Goal: Information Seeking & Learning: Learn about a topic

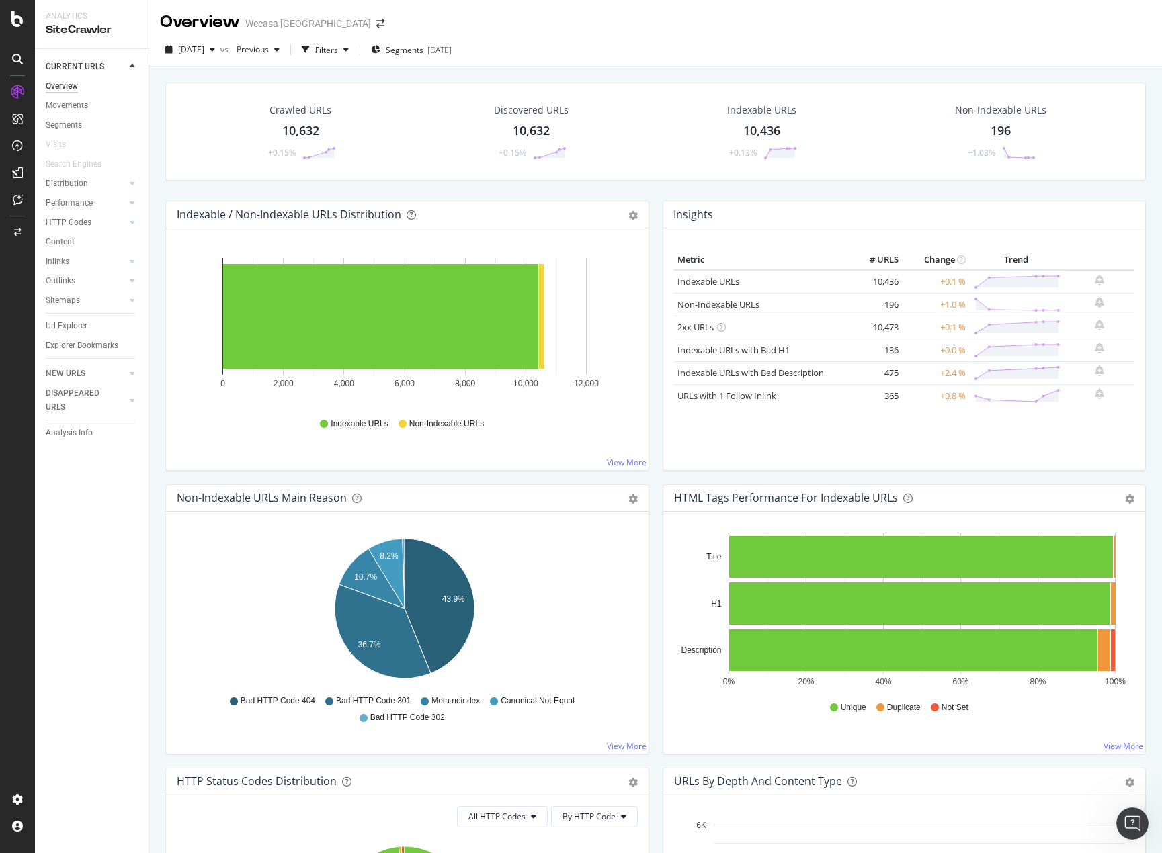
scroll to position [2008, 0]
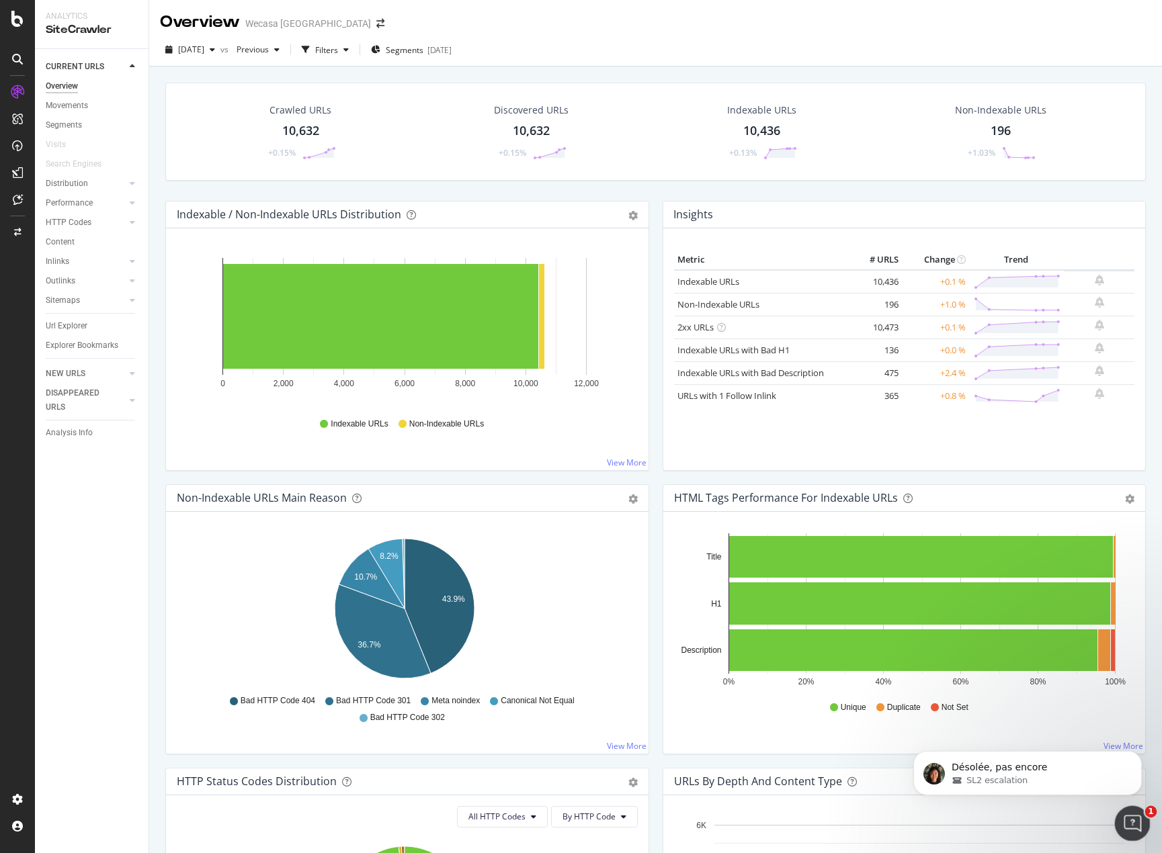
click at [1126, 832] on div "Ouvrir le Messenger Intercom" at bounding box center [1130, 821] width 44 height 44
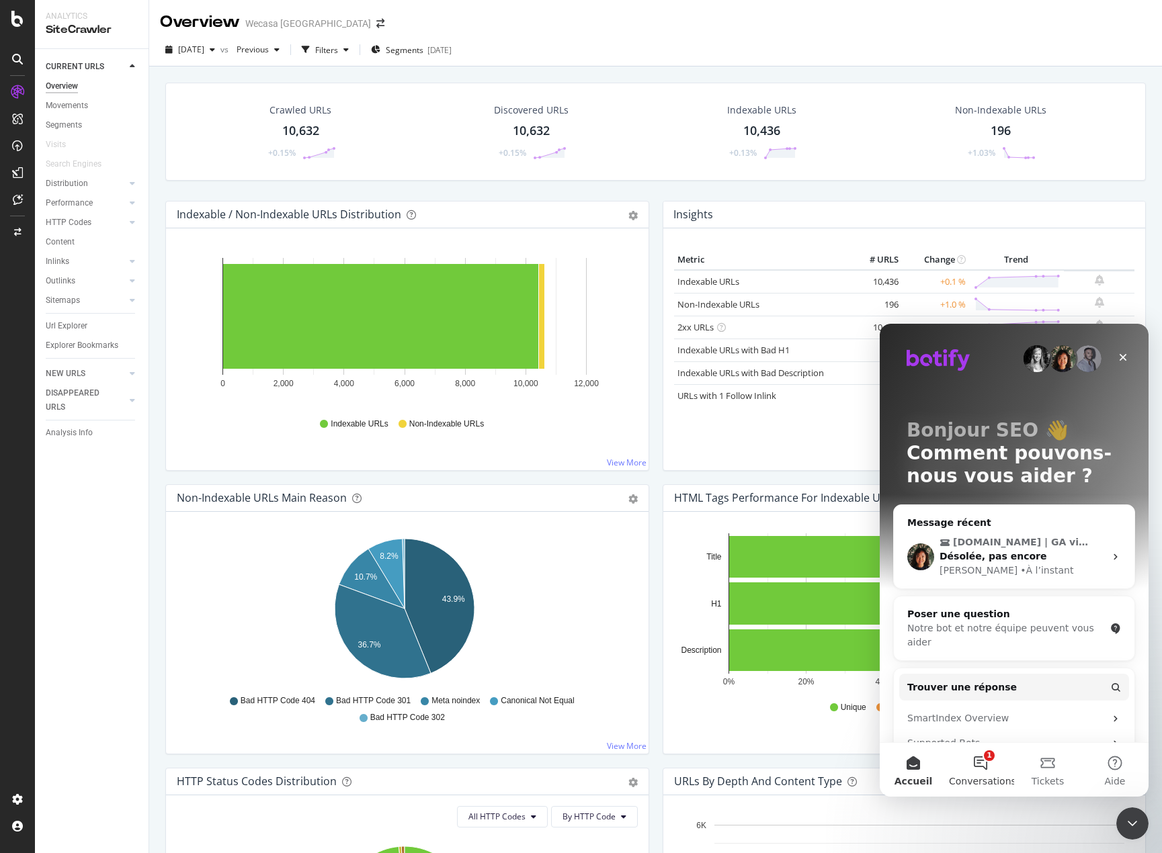
click at [982, 752] on button "1 Conversations" at bounding box center [980, 770] width 67 height 54
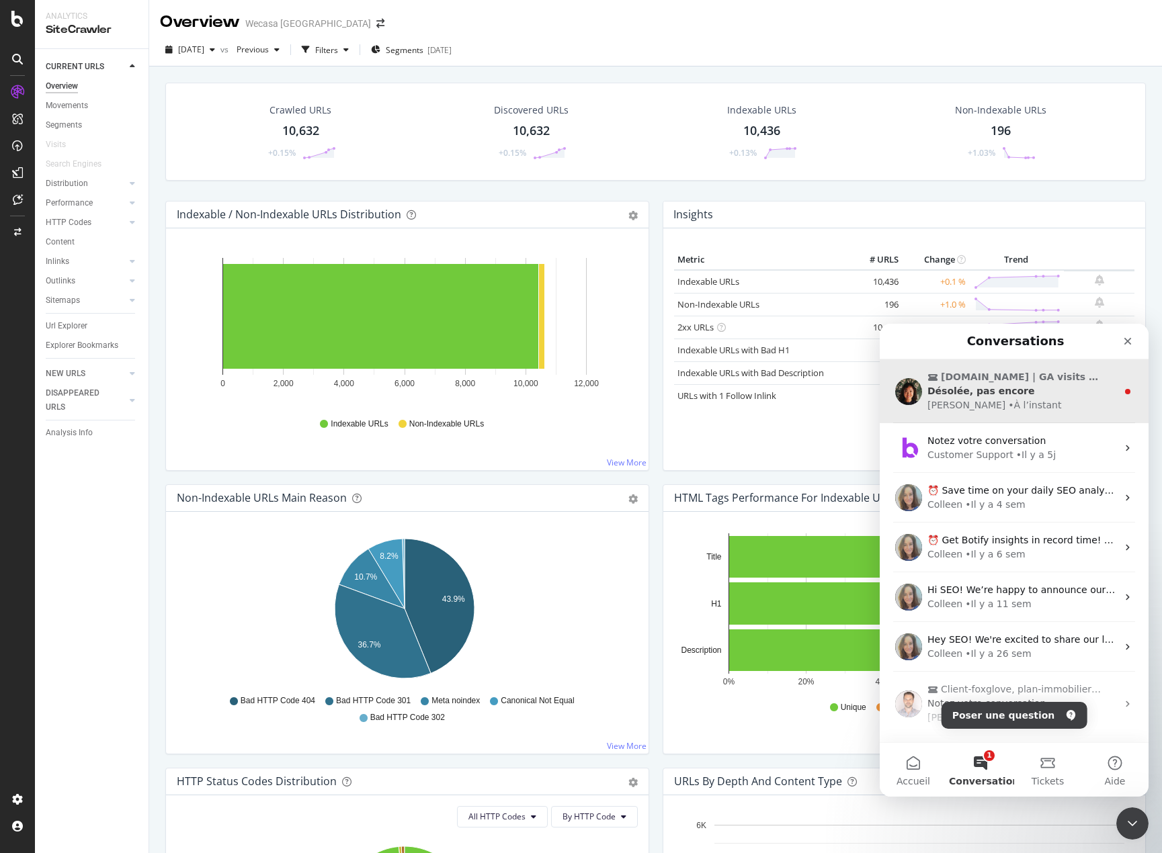
click at [1031, 404] on div "[PERSON_NAME] • À l’instant" at bounding box center [1021, 405] width 189 height 14
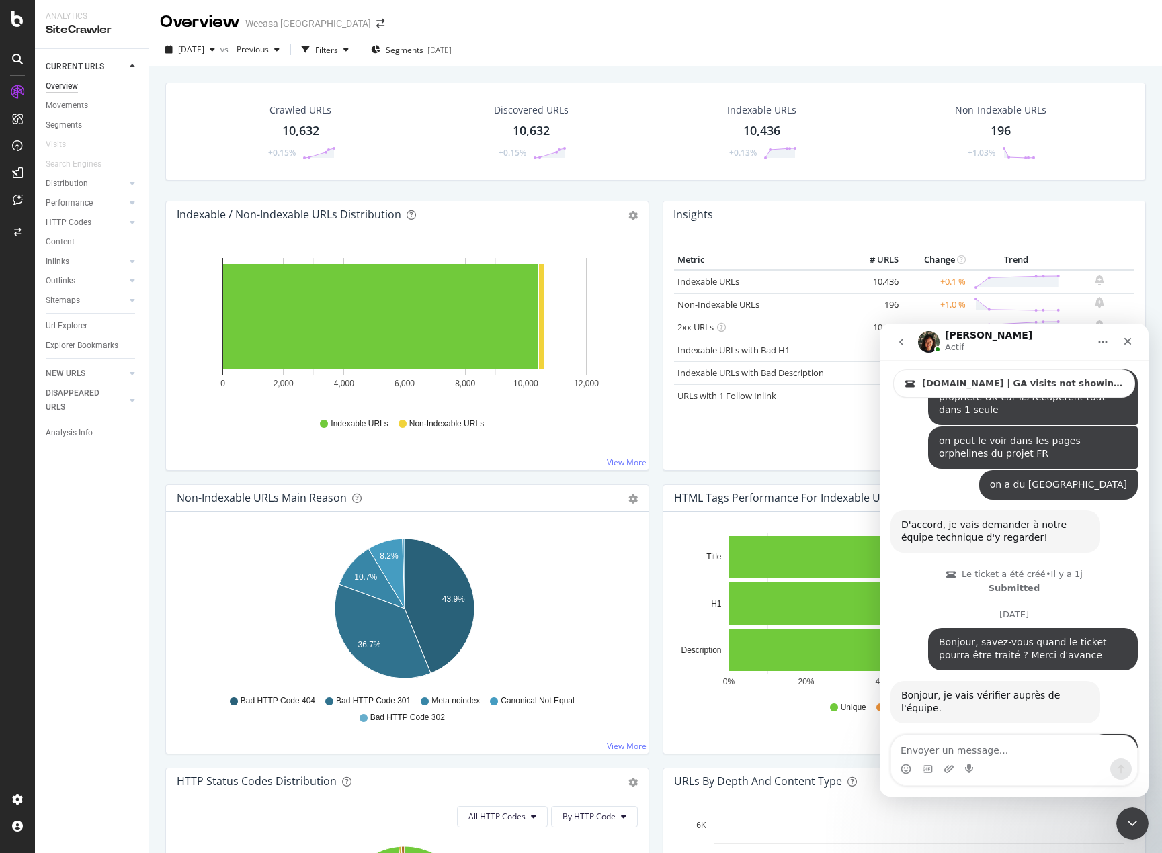
scroll to position [2071, 0]
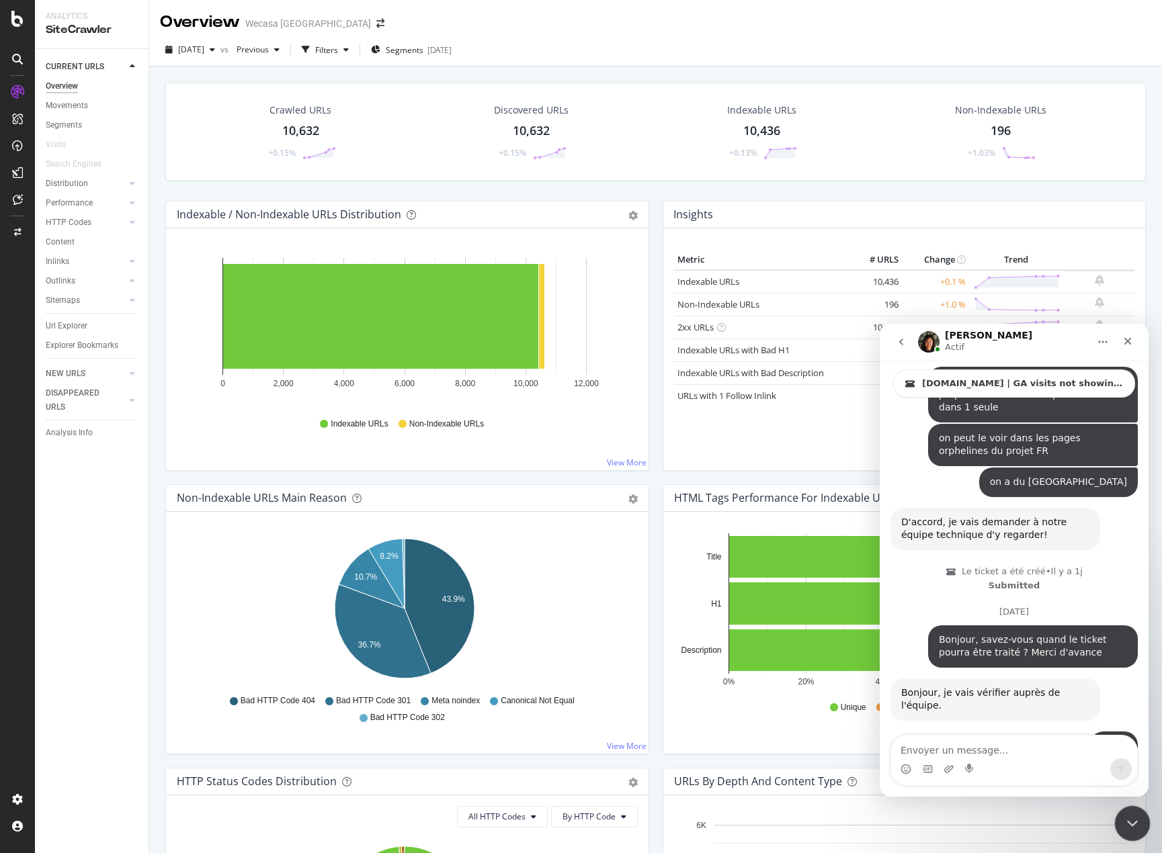
click at [1120, 818] on div "Fermer le Messenger Intercom" at bounding box center [1130, 822] width 32 height 32
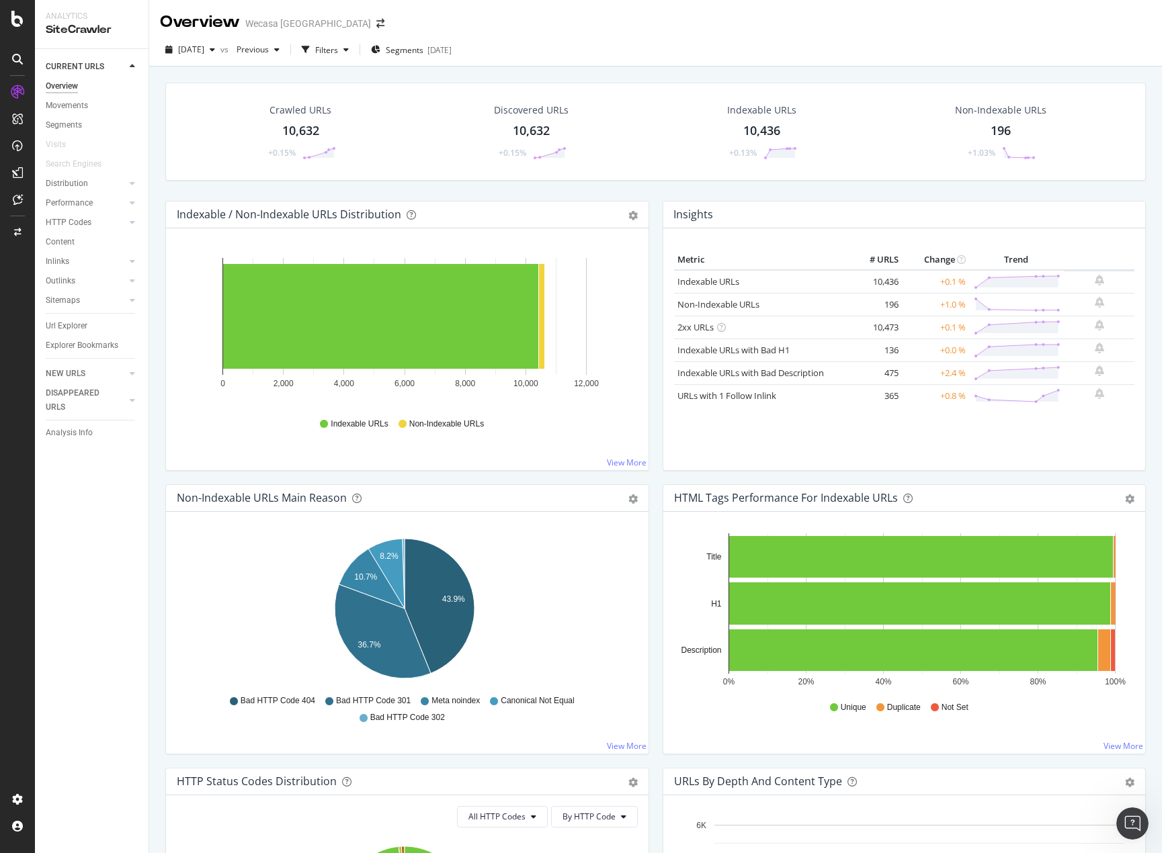
scroll to position [2054, 0]
click at [215, 54] on icon "button" at bounding box center [212, 50] width 5 height 8
click at [248, 118] on div "[DATE]" at bounding box center [223, 123] width 89 height 12
click at [204, 54] on span "[DATE]" at bounding box center [191, 49] width 26 height 11
click at [238, 142] on div "[DATE]" at bounding box center [223, 148] width 89 height 12
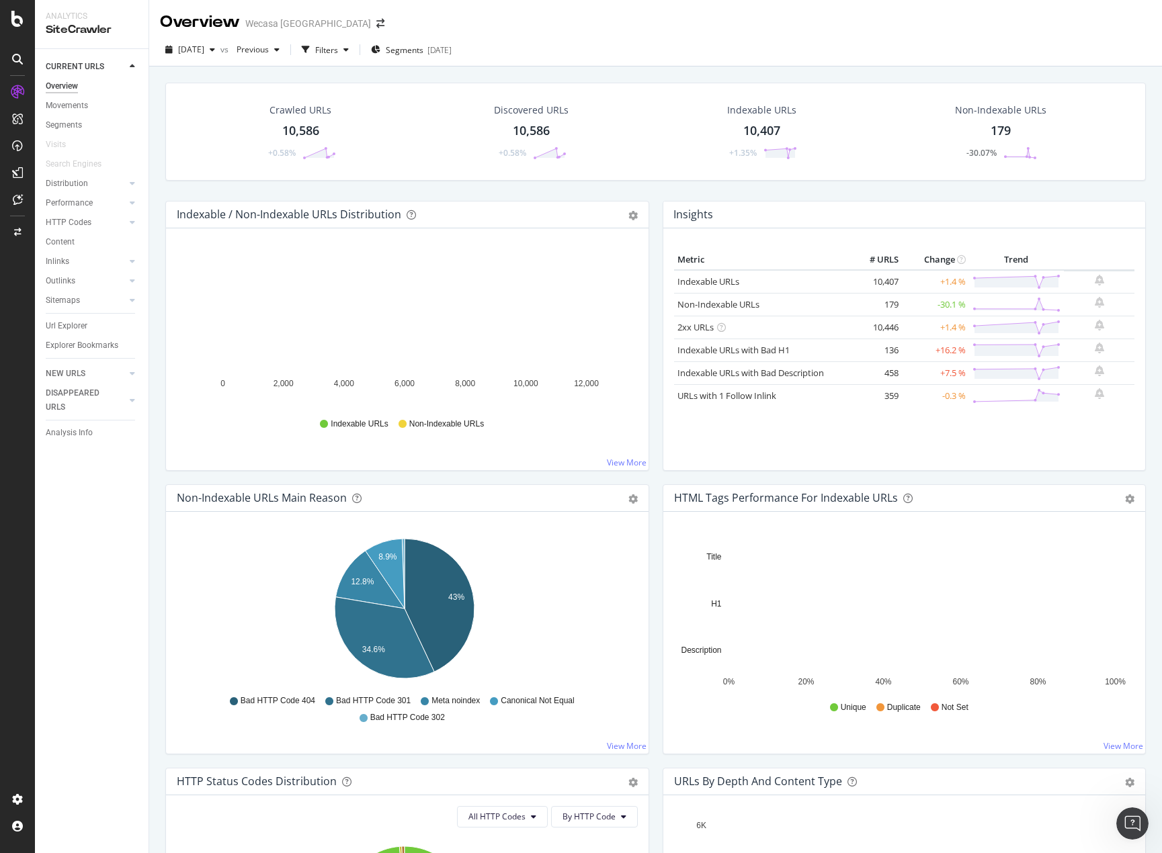
scroll to position [2048, 0]
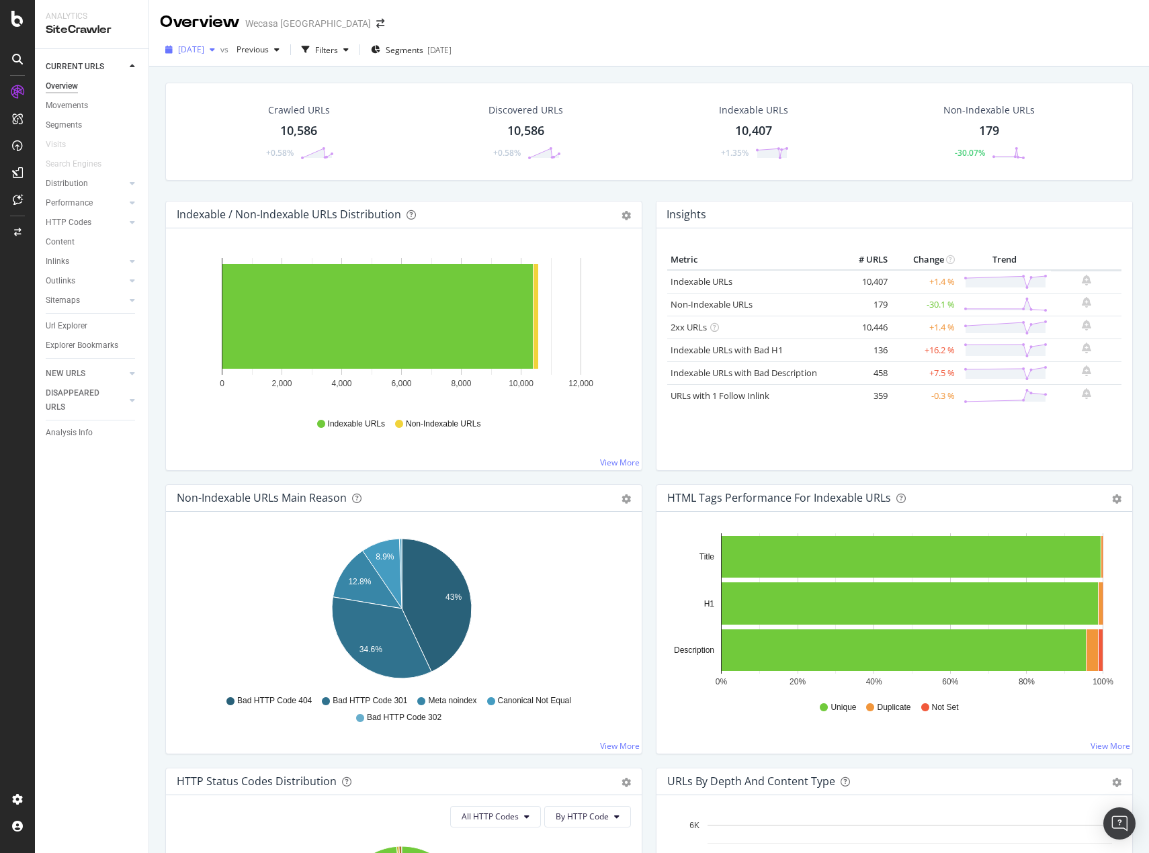
click at [204, 52] on span "[DATE]" at bounding box center [191, 49] width 26 height 11
click at [251, 168] on div "[DATE]" at bounding box center [224, 165] width 91 height 12
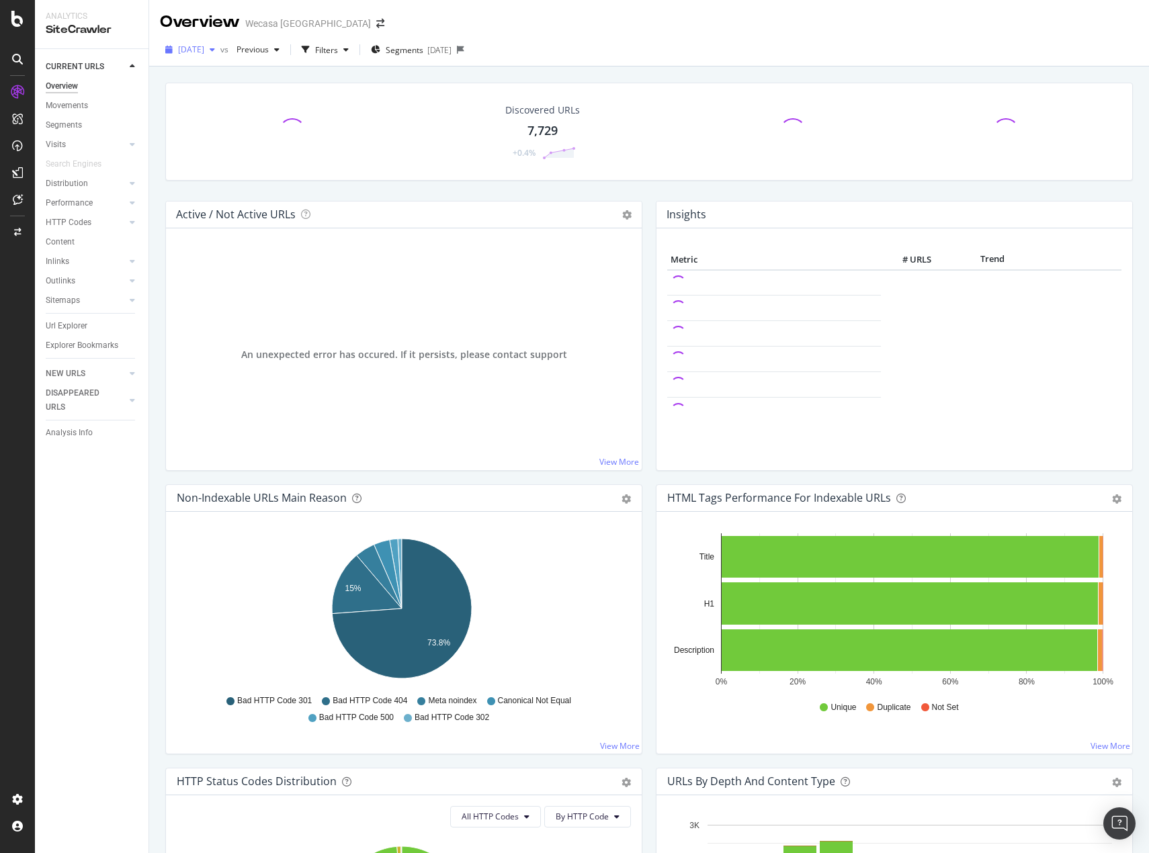
click at [204, 54] on span "[DATE]" at bounding box center [191, 49] width 26 height 11
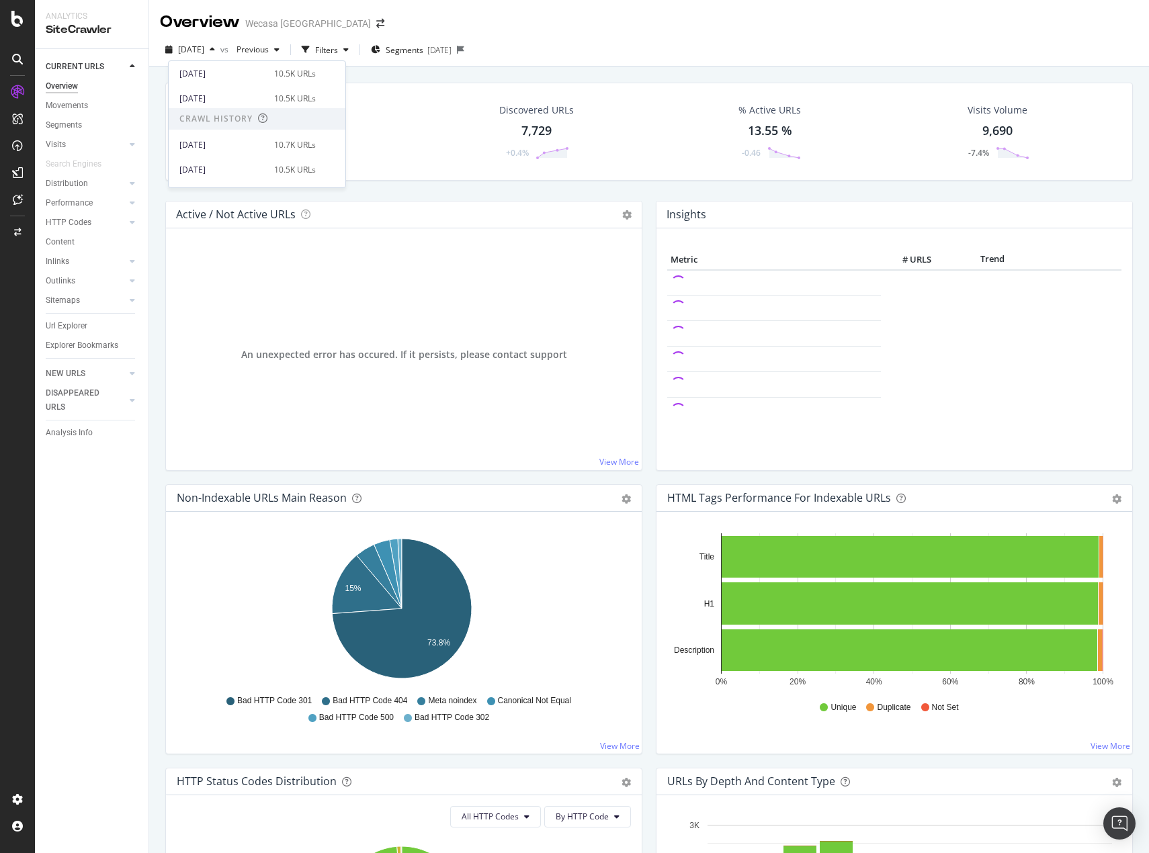
scroll to position [134, 0]
click at [251, 110] on div "[DATE]" at bounding box center [222, 109] width 87 height 12
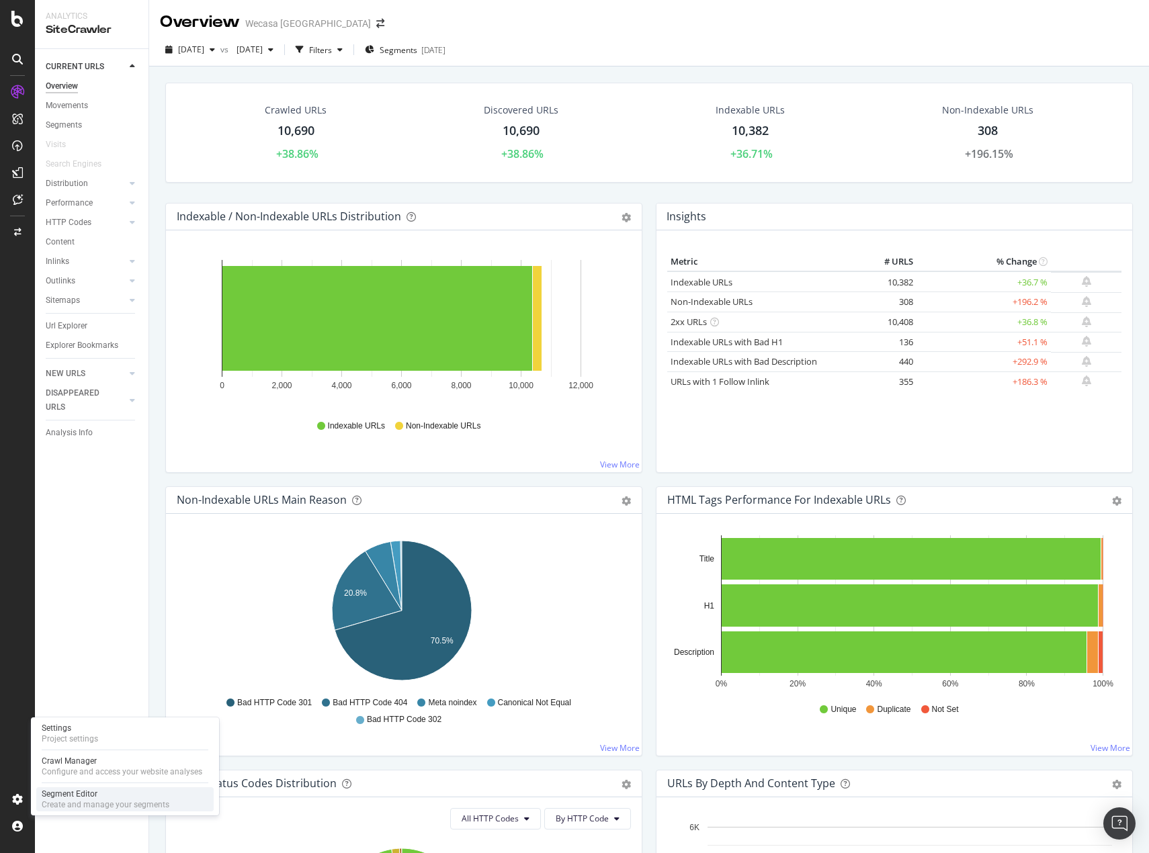
click at [82, 794] on div "Segment Editor" at bounding box center [106, 794] width 128 height 11
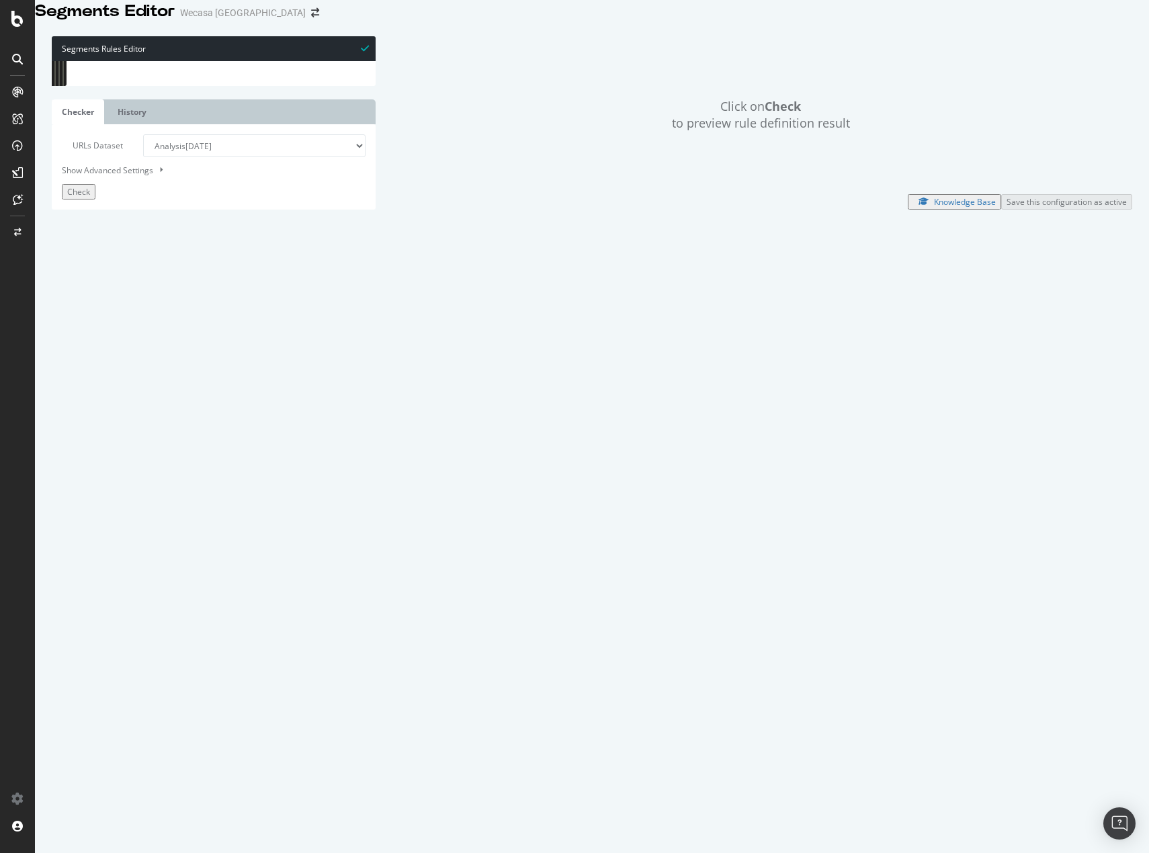
click at [166, 327] on div "[ segment : pagetype ] @ http proto http @ pagination or ( query *p=* path */pa…" at bounding box center [861, 369] width 1557 height 617
drag, startPoint x: 157, startPoint y: 326, endPoint x: 179, endPoint y: 325, distance: 22.2
click at [179, 325] on div "[ segment : pagetype ] @ http proto http @ pagination or ( query *p=* path */pa…" at bounding box center [861, 369] width 1557 height 617
type textarea "path rx:(^/mag$|/mag/)"
click at [203, 324] on div "[ segment : pagetype ] @ http proto http @ pagination or ( query *p=* path */pa…" at bounding box center [861, 369] width 1557 height 617
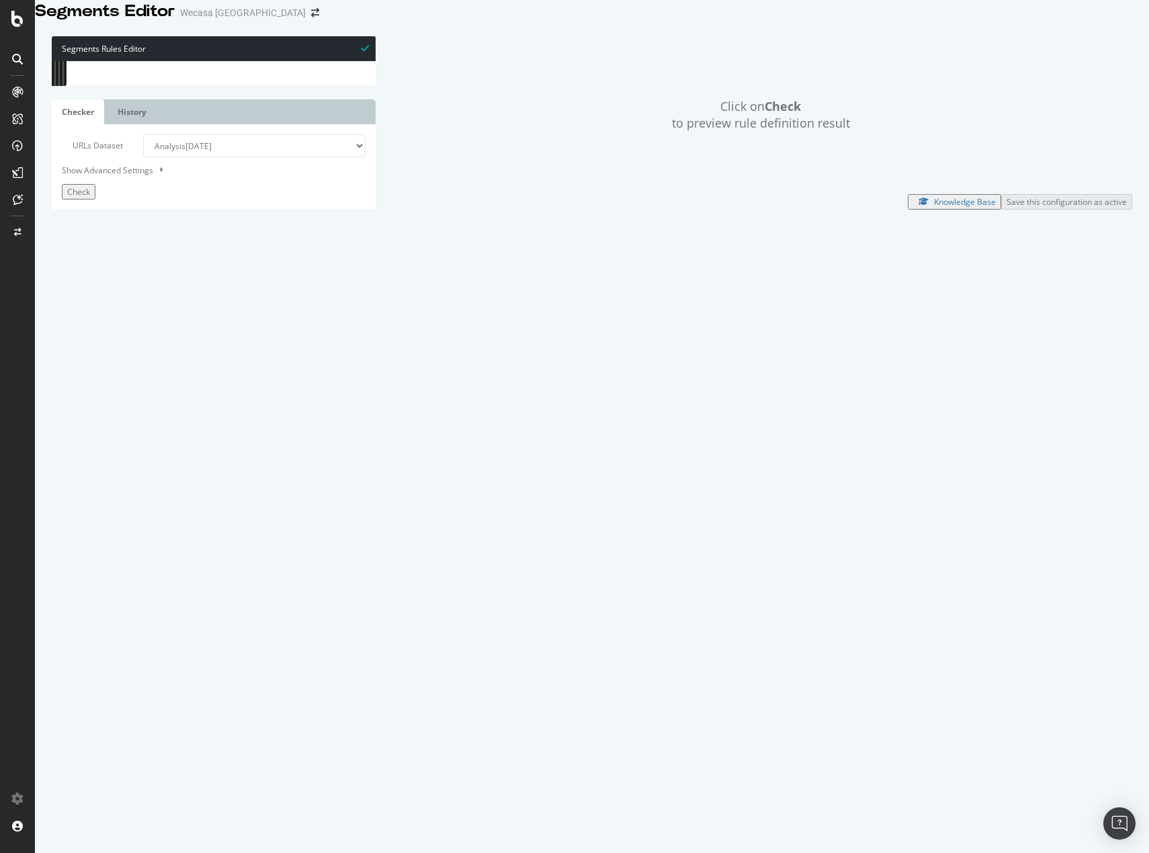
drag, startPoint x: 175, startPoint y: 326, endPoint x: 120, endPoint y: 326, distance: 55.8
click at [120, 326] on div "[ segment : pagetype ] @ http proto http @ pagination or ( query *p=* path */pa…" at bounding box center [861, 369] width 1557 height 617
click at [227, 157] on select "Analysis 2025 Aug. 31st Analysis 2025 Aug. 29th Analysis 2025 Aug. 28th Analysi…" at bounding box center [254, 145] width 223 height 23
click at [115, 124] on link "History" at bounding box center [131, 111] width 49 height 25
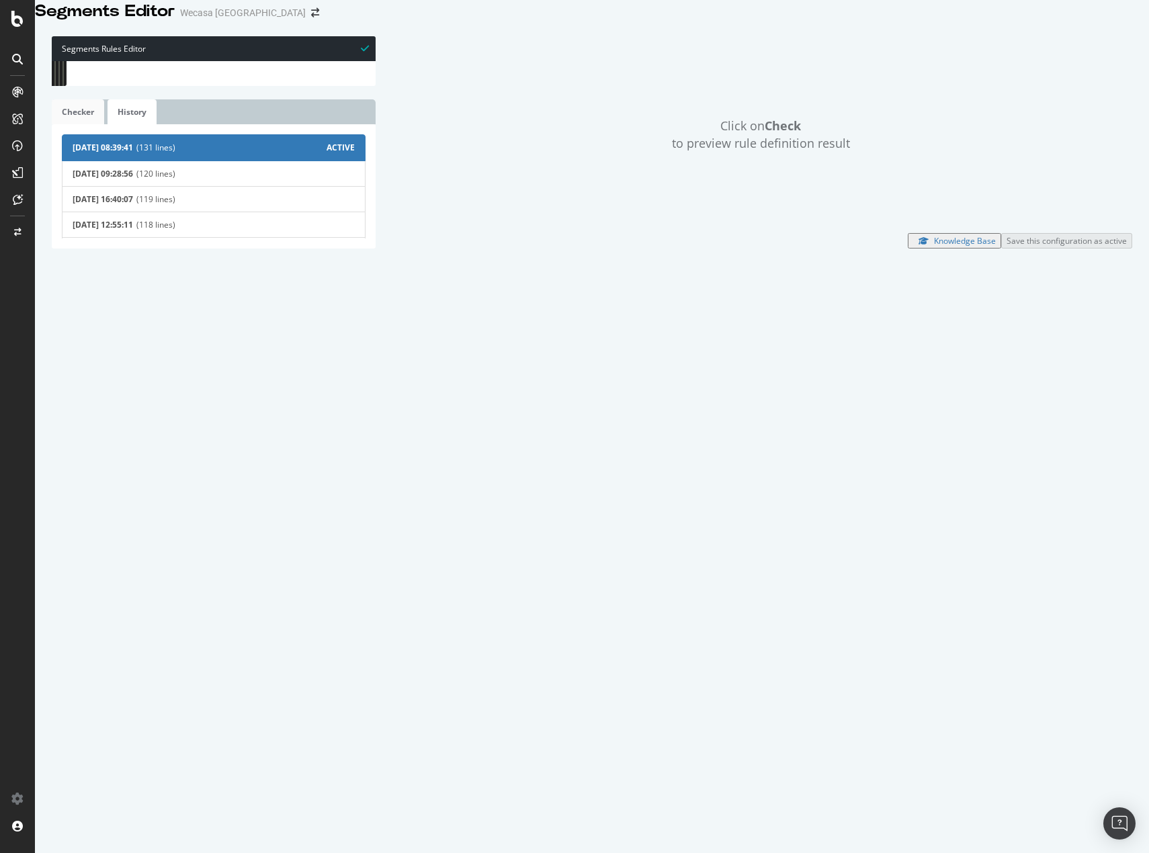
click at [77, 124] on link "Checker" at bounding box center [78, 111] width 52 height 25
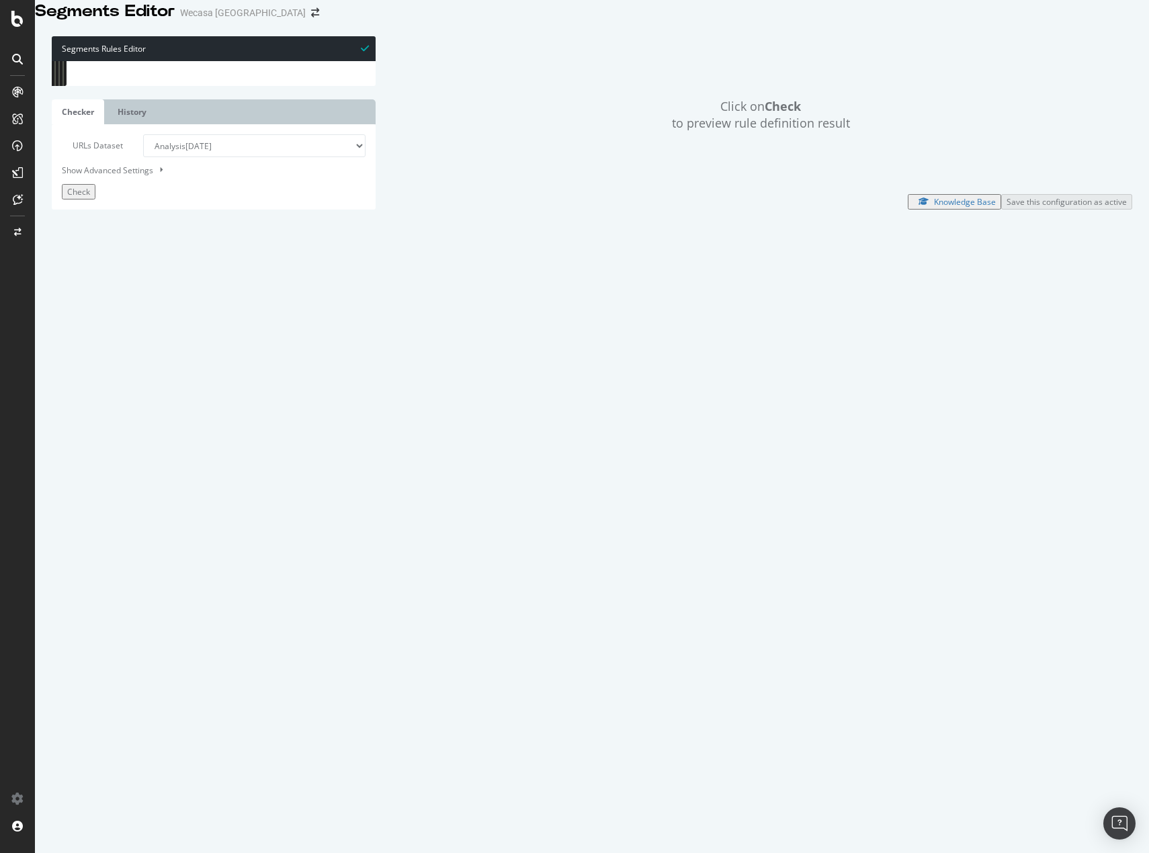
click at [183, 157] on select "Analysis 2025 Aug. 31st Analysis 2025 Aug. 29th Analysis 2025 Aug. 28th Analysi…" at bounding box center [254, 145] width 223 height 23
drag, startPoint x: 189, startPoint y: 756, endPoint x: 201, endPoint y: 773, distance: 20.7
click at [189, 209] on div "URLs Dataset Analysis 2025 Aug. 31st Analysis 2025 Aug. 29th Analysis 2025 Aug.…" at bounding box center [214, 166] width 324 height 85
click at [201, 157] on select "Analysis 2025 Aug. 31st Analysis 2025 Aug. 29th Analysis 2025 Aug. 28th Analysi…" at bounding box center [254, 145] width 223 height 23
select select "urlList"
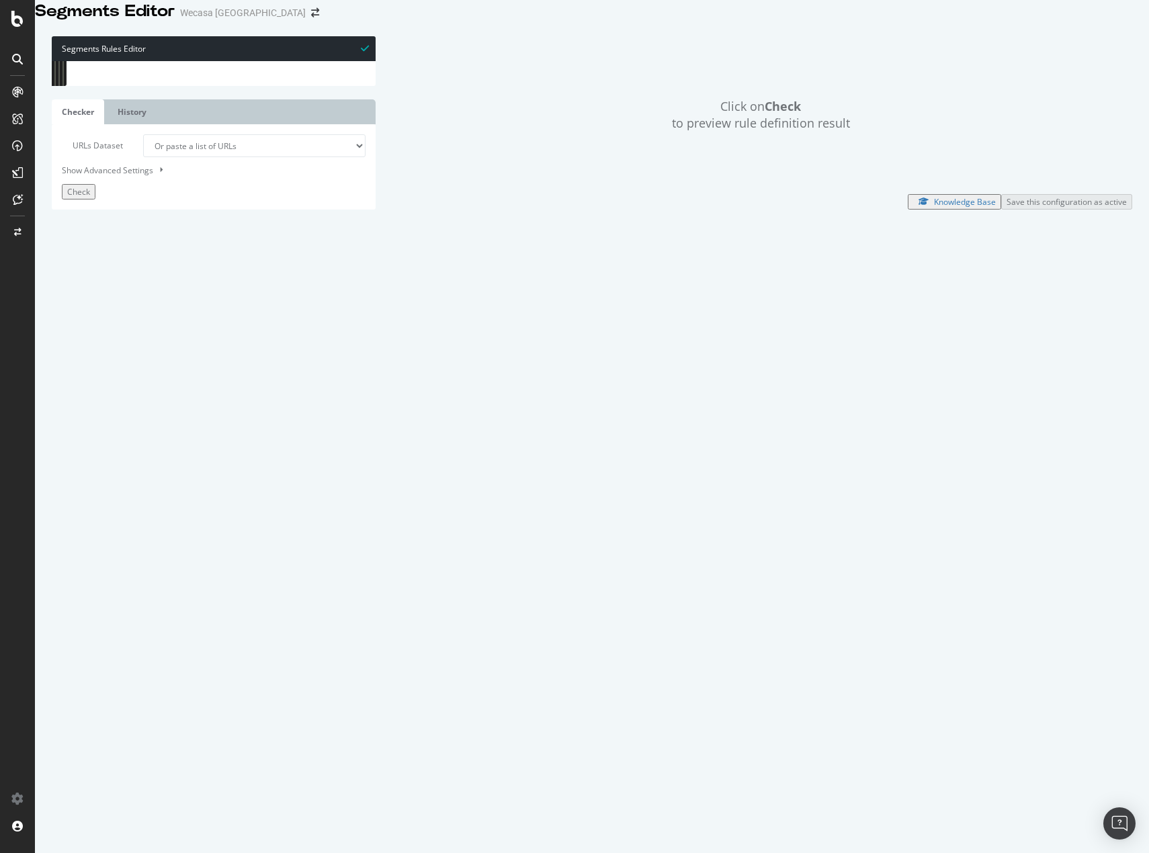
click at [143, 157] on select "Analysis 2025 Aug. 31st Analysis 2025 Aug. 29th Analysis 2025 Aug. 28th Analysi…" at bounding box center [254, 145] width 223 height 23
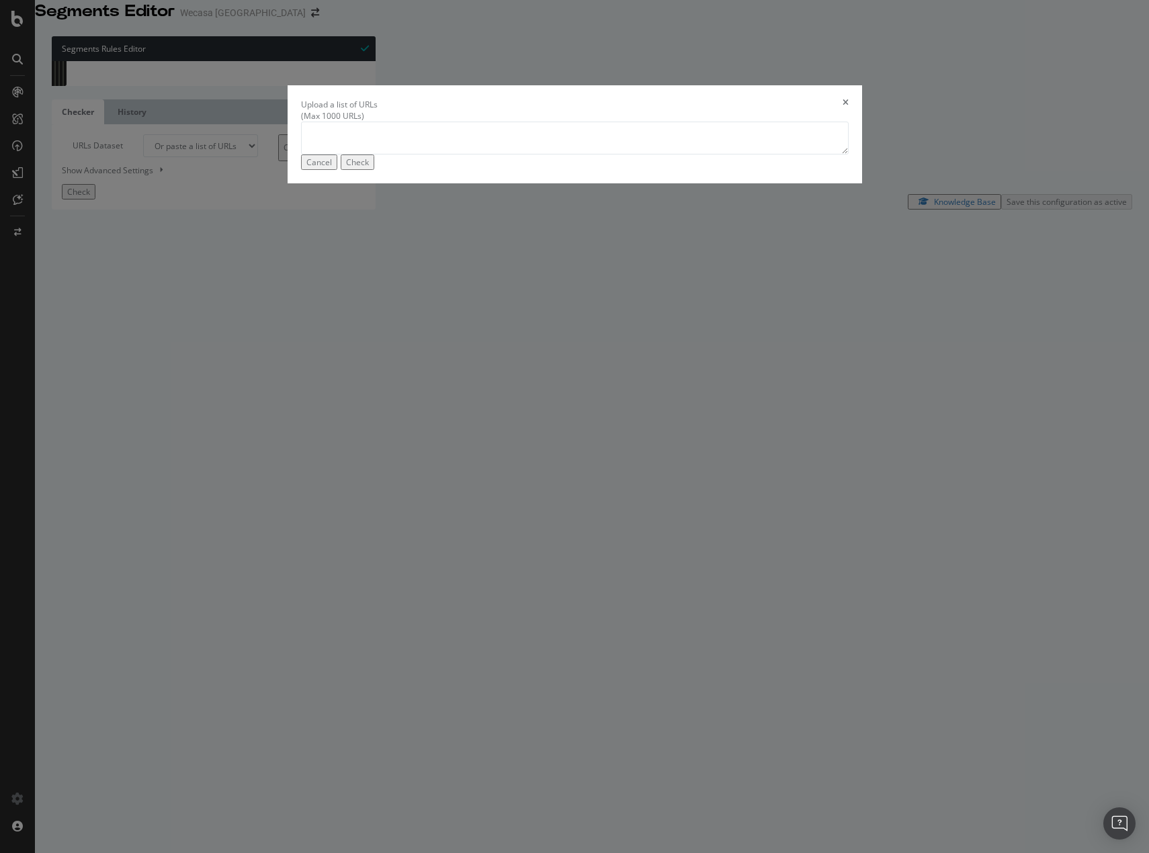
click at [558, 154] on textarea "modal" at bounding box center [575, 138] width 548 height 32
type textarea "https://www.wecasa.co.uk/mag/?p=21363"
click at [369, 168] on div "Check" at bounding box center [357, 162] width 23 height 11
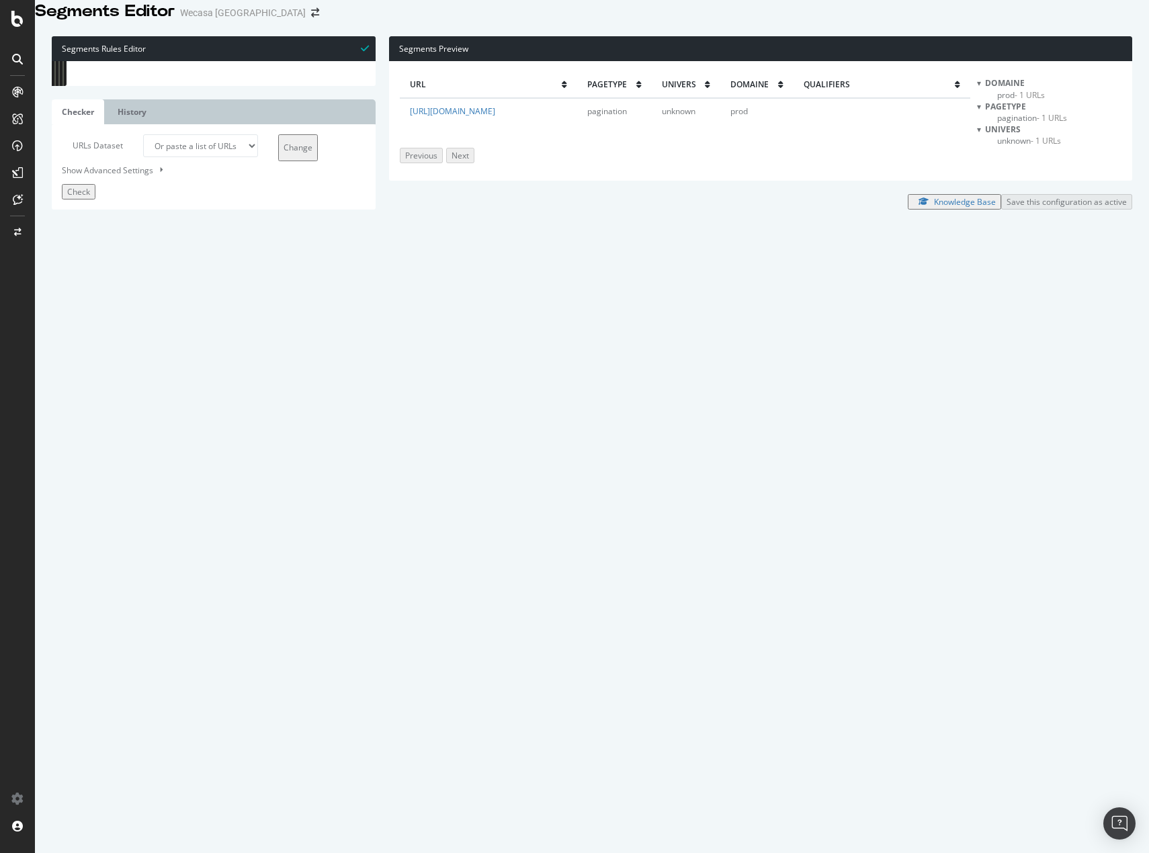
scroll to position [81, 0]
click at [218, 526] on div "path */page/* url *?page=* ) @ param url *?* @ home path / @ pro or ( path rx :…" at bounding box center [861, 364] width 1557 height 617
type input "/service/"
drag, startPoint x: 186, startPoint y: 384, endPoint x: 122, endPoint y: 380, distance: 63.9
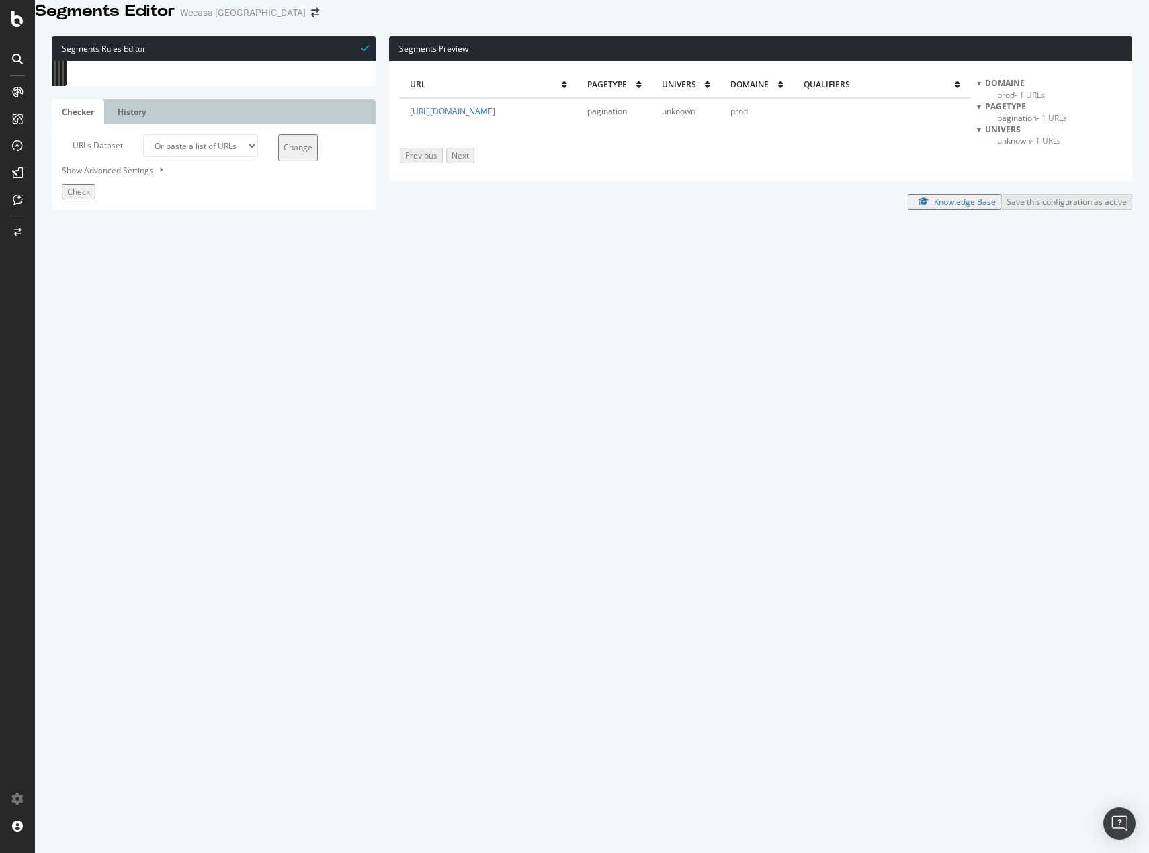
click at [122, 380] on div "[ segment : pagetype ] @ http proto http @ pagination or ( query *p=* path */pa…" at bounding box center [861, 369] width 1557 height 617
click at [109, 346] on div "[ segment : pagetype ] @ http proto http @ pagination or ( query *p=* path */pa…" at bounding box center [861, 369] width 1557 height 617
drag, startPoint x: 184, startPoint y: 417, endPoint x: 167, endPoint y: 386, distance: 34.9
click at [184, 417] on div "[ segment : pagetype ] @ http proto http @ pagination or ( query *p=* path */pa…" at bounding box center [861, 369] width 1557 height 617
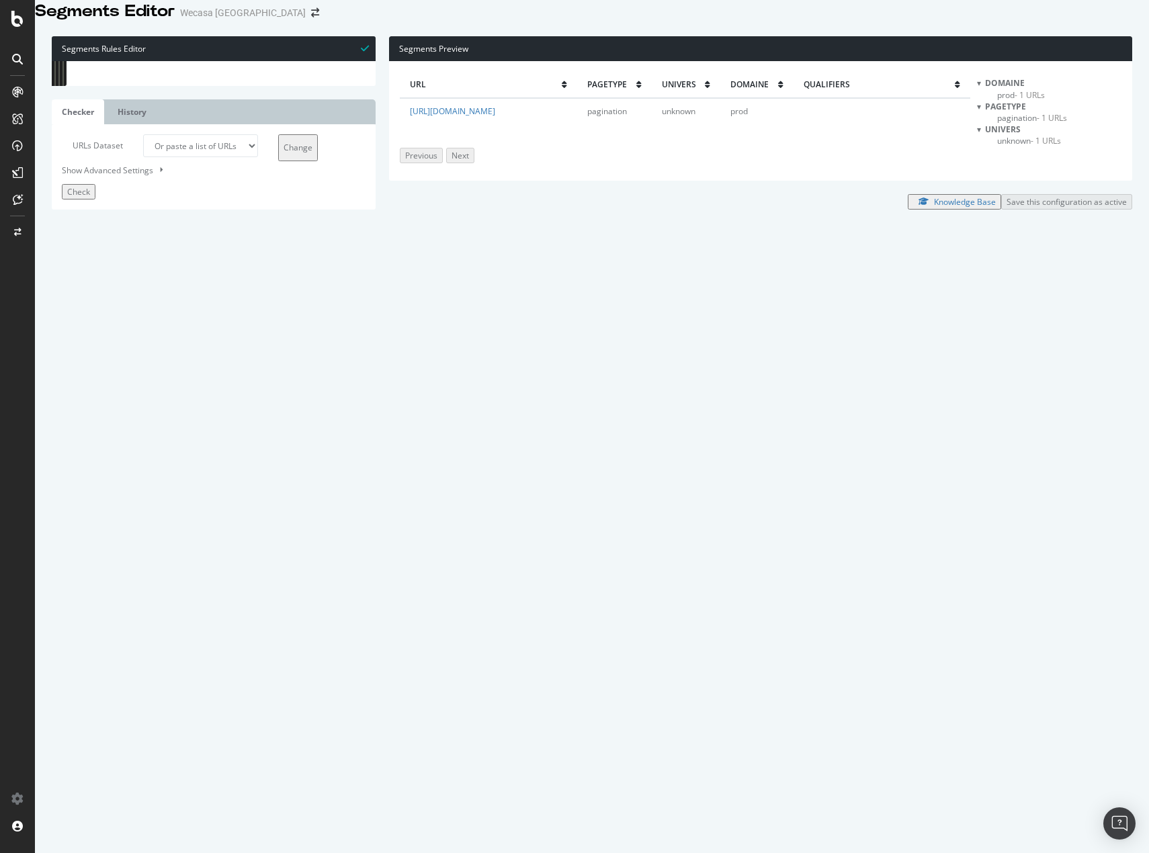
drag, startPoint x: 123, startPoint y: 354, endPoint x: 128, endPoint y: 364, distance: 11.4
click at [128, 364] on div "[ segment : pagetype ] @ http proto http @ pagination or ( query *p=* path */pa…" at bounding box center [861, 369] width 1557 height 617
drag, startPoint x: 138, startPoint y: 428, endPoint x: 91, endPoint y: 429, distance: 47.0
click at [91, 429] on div "@ pro or ( path rx : /pro/ path rx : /pro$ path rx : /mag/pro- ) @ blog-mag pat…" at bounding box center [861, 368] width 1557 height 617
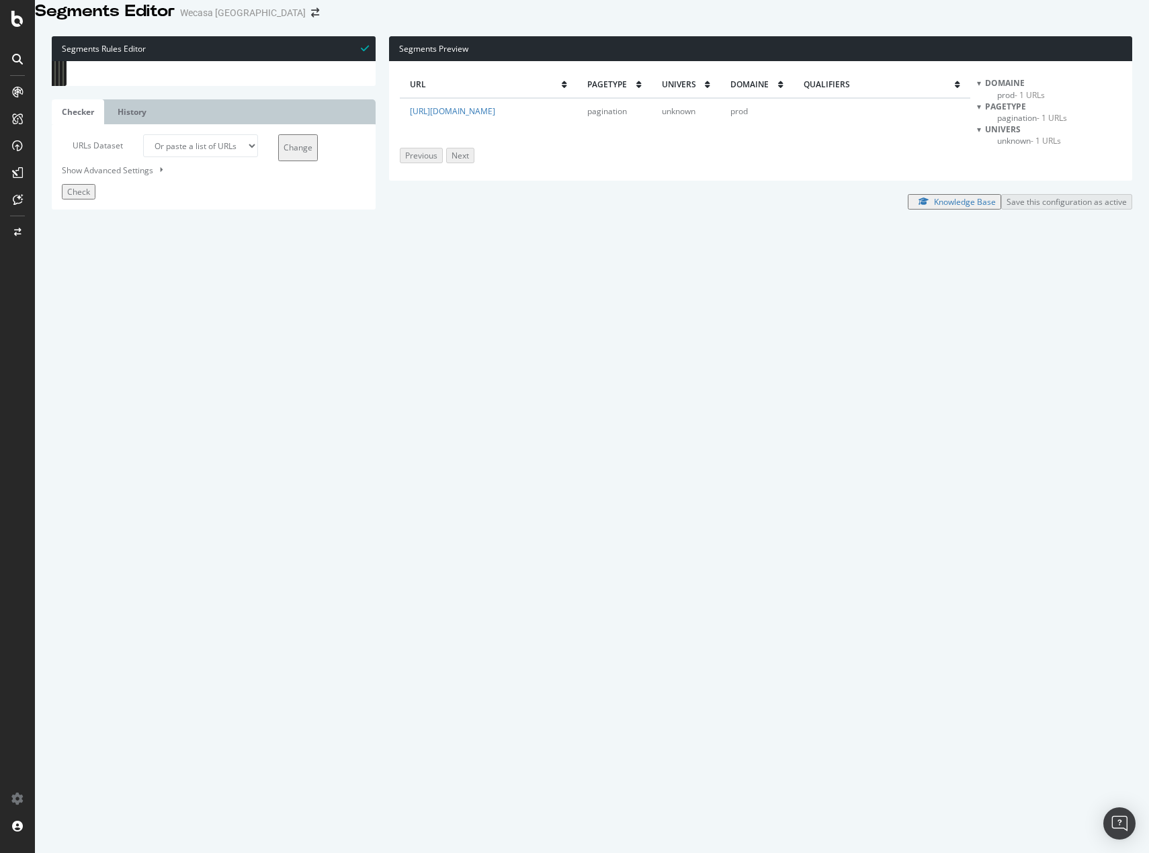
click at [157, 437] on div "@ pro or ( path rx : /pro/ path rx : /pro$ path rx : /mag/pro- ) @ blog-mag pat…" at bounding box center [861, 368] width 1557 height 617
click at [256, 504] on div "@ pro or ( path rx : /pro/ path rx : /pro$ path rx : /mag/pro- ) @ blog-mag pat…" at bounding box center [861, 368] width 1557 height 617
drag, startPoint x: 179, startPoint y: 455, endPoint x: 91, endPoint y: 458, distance: 88.7
click at [91, 458] on div "@ pro or ( path rx : /pro/ path rx : /pro$ path rx : /mag/pro- ) @ blog-mag pat…" at bounding box center [861, 368] width 1557 height 617
click at [175, 468] on div "@ pro or ( path rx : /pro/ path rx : /pro$ path rx : /mag/pro- ) @ blog-mag pat…" at bounding box center [861, 368] width 1557 height 617
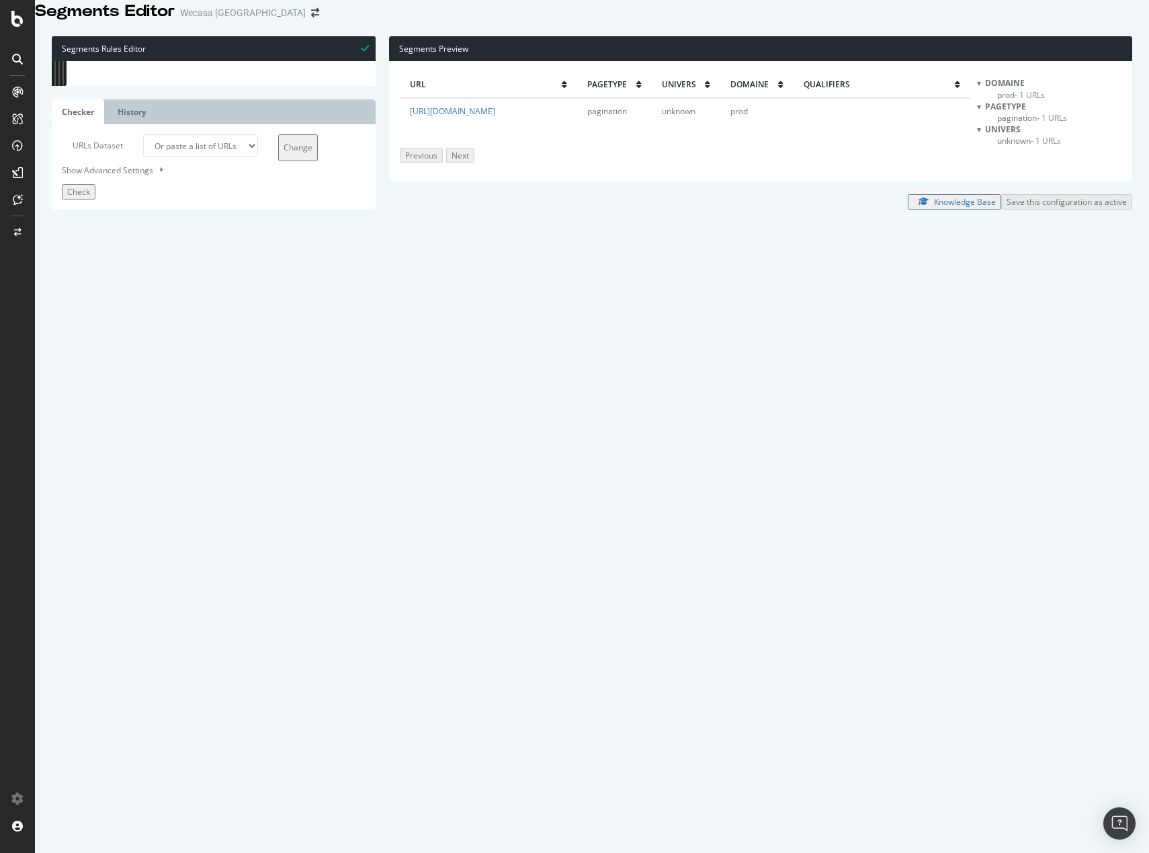
drag, startPoint x: 124, startPoint y: 467, endPoint x: 129, endPoint y: 476, distance: 9.9
click at [129, 476] on div "@ pro or ( path rx : /pro/ path rx : /pro$ path rx : /mag/pro- ) @ blog-mag pat…" at bounding box center [861, 368] width 1557 height 617
click at [144, 61] on div "@ pro or ( path rx : /pro/ path rx : /pro$ path rx : /mag/pro- ) @ blog-mag pat…" at bounding box center [224, 61] width 282 height 0
drag, startPoint x: 122, startPoint y: 465, endPoint x: 130, endPoint y: 480, distance: 16.8
click at [130, 480] on div "@ pro or ( path rx : /pro/ path rx : /pro$ path rx : /mag/pro- ) @ blog-mag pat…" at bounding box center [861, 368] width 1557 height 617
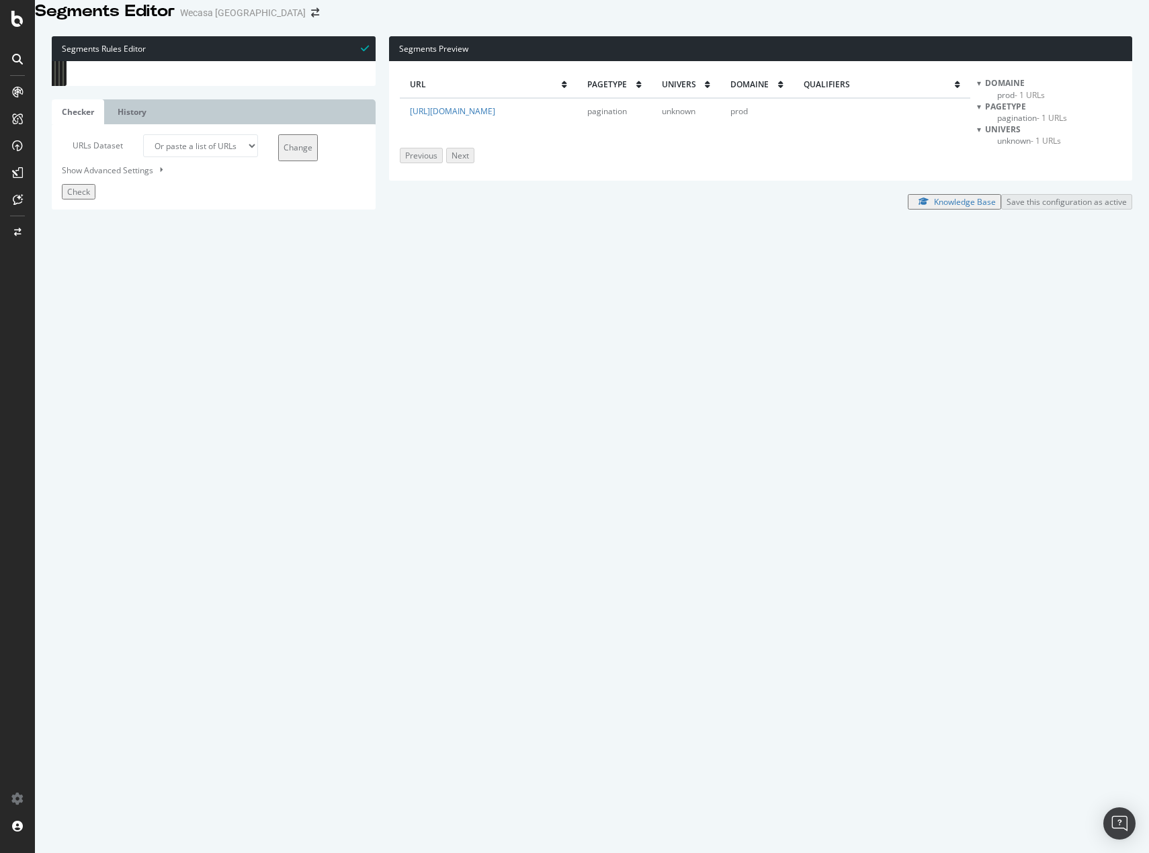
scroll to position [0, 487]
click at [341, 61] on div "@ pro or ( path rx : /pro/ path rx : /pro$ path rx : /mag/pro- ) @ blog-mag pat…" at bounding box center [224, 61] width 282 height 0
click at [124, 466] on div "@ pro or ( path rx : /pro/ path rx : /pro$ path rx : /mag/pro- ) @ blog-mag pat…" at bounding box center [861, 368] width 1557 height 617
click at [299, 507] on div "@ pro or ( path rx : /pro/ path rx : /pro$ path rx : /mag/pro- ) @ blog-mag pat…" at bounding box center [861, 368] width 1557 height 617
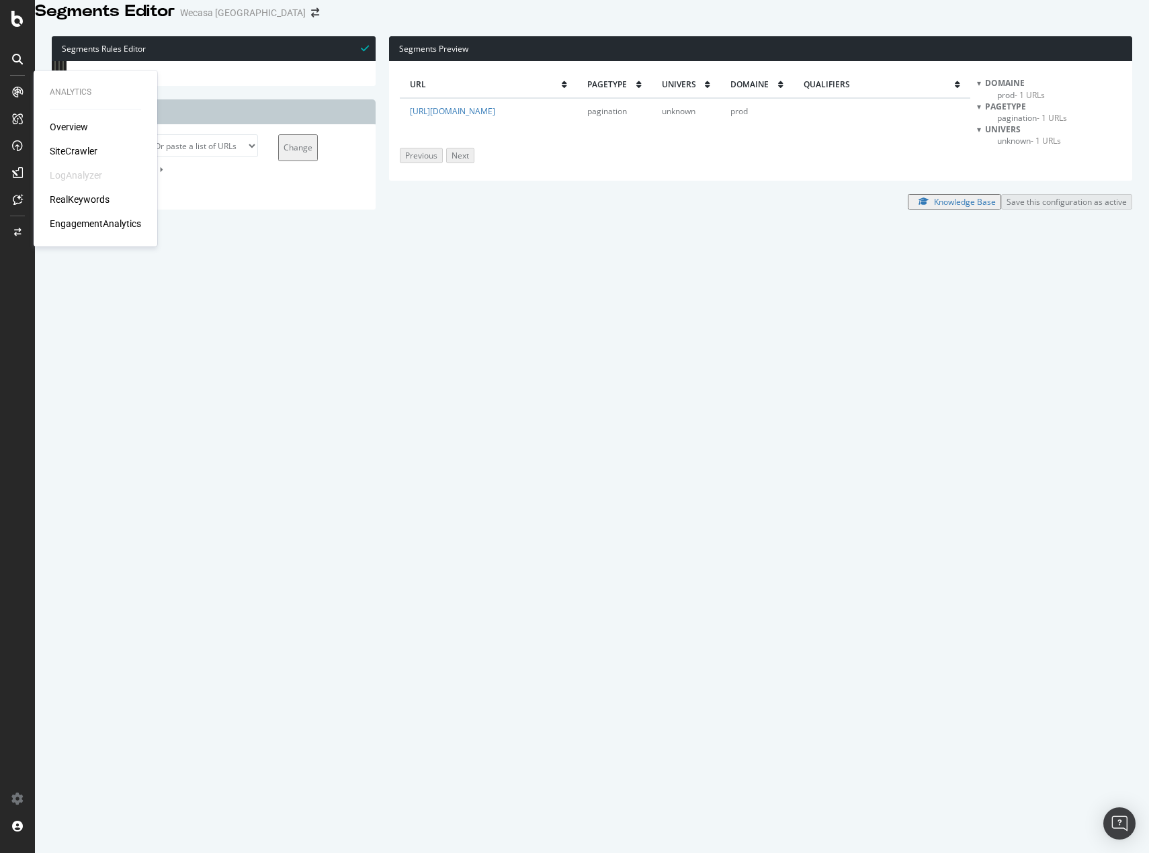
drag, startPoint x: 87, startPoint y: 148, endPoint x: 114, endPoint y: 144, distance: 27.2
drag, startPoint x: 91, startPoint y: 560, endPoint x: 98, endPoint y: 574, distance: 15.9
click at [98, 574] on div "path rx : /pro$ path rx : /mag/pro- ) @ blog-mag path rx : (^/mag$|/mag/) @ uni…" at bounding box center [861, 365] width 1557 height 617
click at [162, 61] on div "path rx : /pro$ path rx : /mag/pro- ) @ blog-mag path rx : (^/mag$|/mag/) @ uni…" at bounding box center [224, 61] width 283 height 0
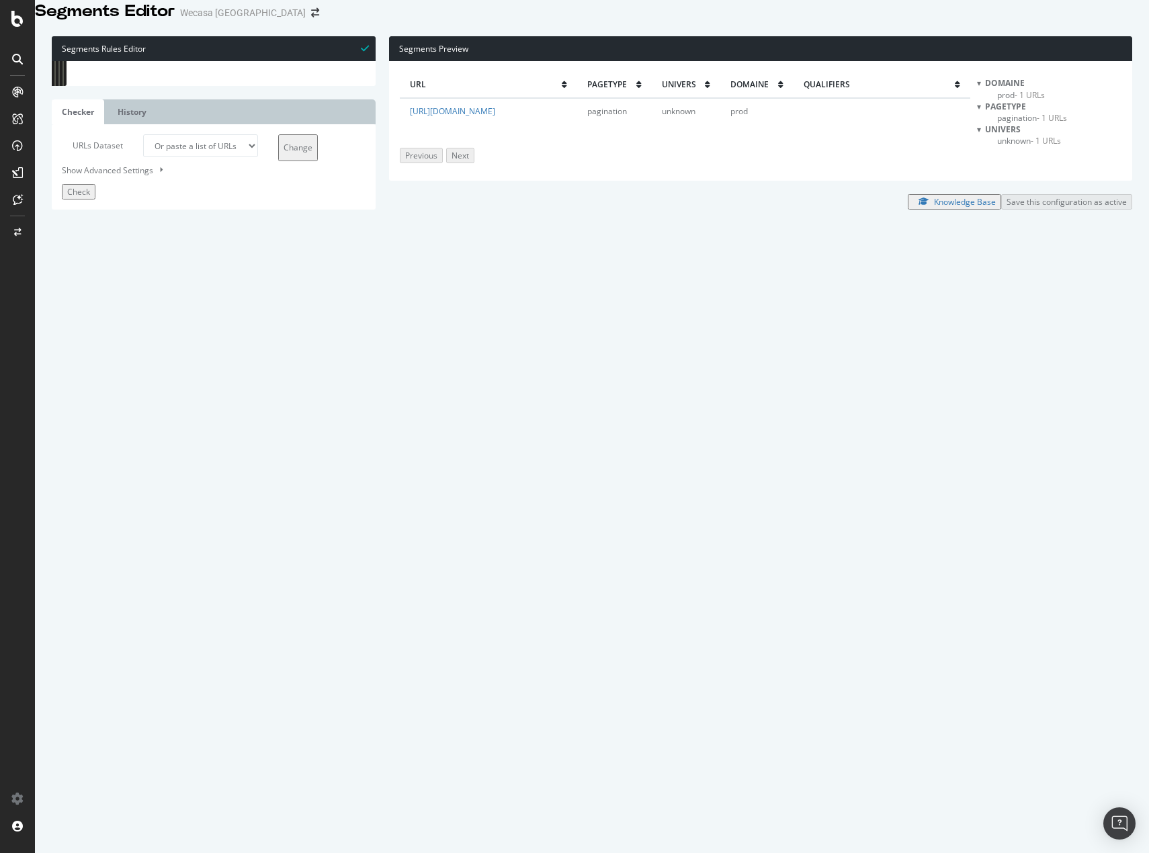
drag, startPoint x: 122, startPoint y: 566, endPoint x: 127, endPoint y: 574, distance: 9.9
click at [127, 574] on div "path rx : /pro$ path rx : /mag/pro- ) @ blog-mag path rx : (^/mag$|/mag/) @ uni…" at bounding box center [861, 365] width 1557 height 617
click at [98, 402] on div "@ categorie-ville path rx : /cat/.+/city/ @ categorie path rx : /cat/ @ service…" at bounding box center [861, 369] width 1557 height 617
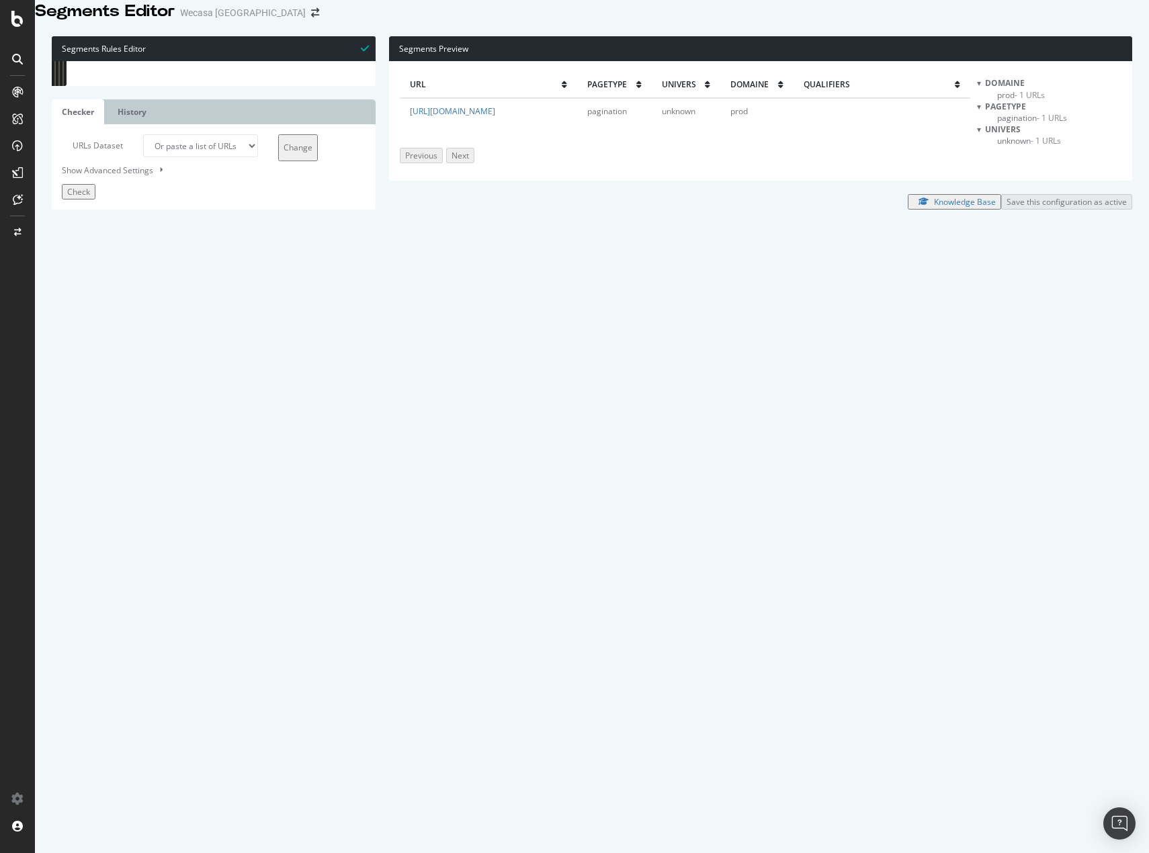
drag, startPoint x: 208, startPoint y: 411, endPoint x: 114, endPoint y: 412, distance: 94.1
click at [114, 412] on div "@ categorie-ville path rx : /cat/.+/city/ @ categorie path rx : /cat/ @ service…" at bounding box center [861, 369] width 1557 height 617
drag, startPoint x: 173, startPoint y: 286, endPoint x: 145, endPoint y: 284, distance: 28.2
click at [145, 284] on div "[ segment : pagetype ] @ http proto http @ pagination or ( query *p=* path */pa…" at bounding box center [861, 369] width 1557 height 617
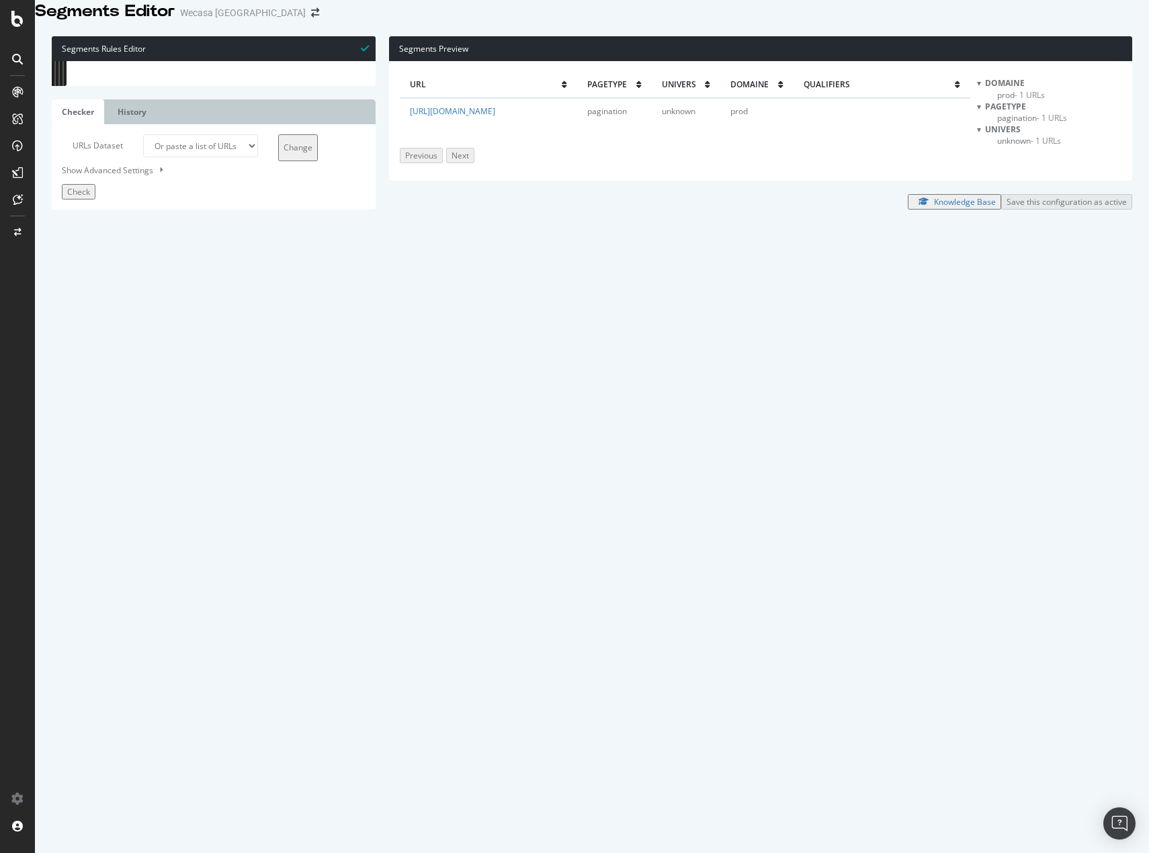
click at [140, 267] on div "[ segment : pagetype ] @ http proto http @ pagination or ( query *p=* path */pa…" at bounding box center [861, 369] width 1557 height 617
drag, startPoint x: 122, startPoint y: 271, endPoint x: 163, endPoint y: 289, distance: 44.5
click at [163, 289] on div "[ segment : pagetype ] @ http proto http @ pagination or ( query *p=* path */pa…" at bounding box center [861, 369] width 1557 height 617
click at [96, 546] on div "[ segment : pagetype ] @ http proto http @ pagination or ( query *p=* path */pa…" at bounding box center [861, 369] width 1557 height 617
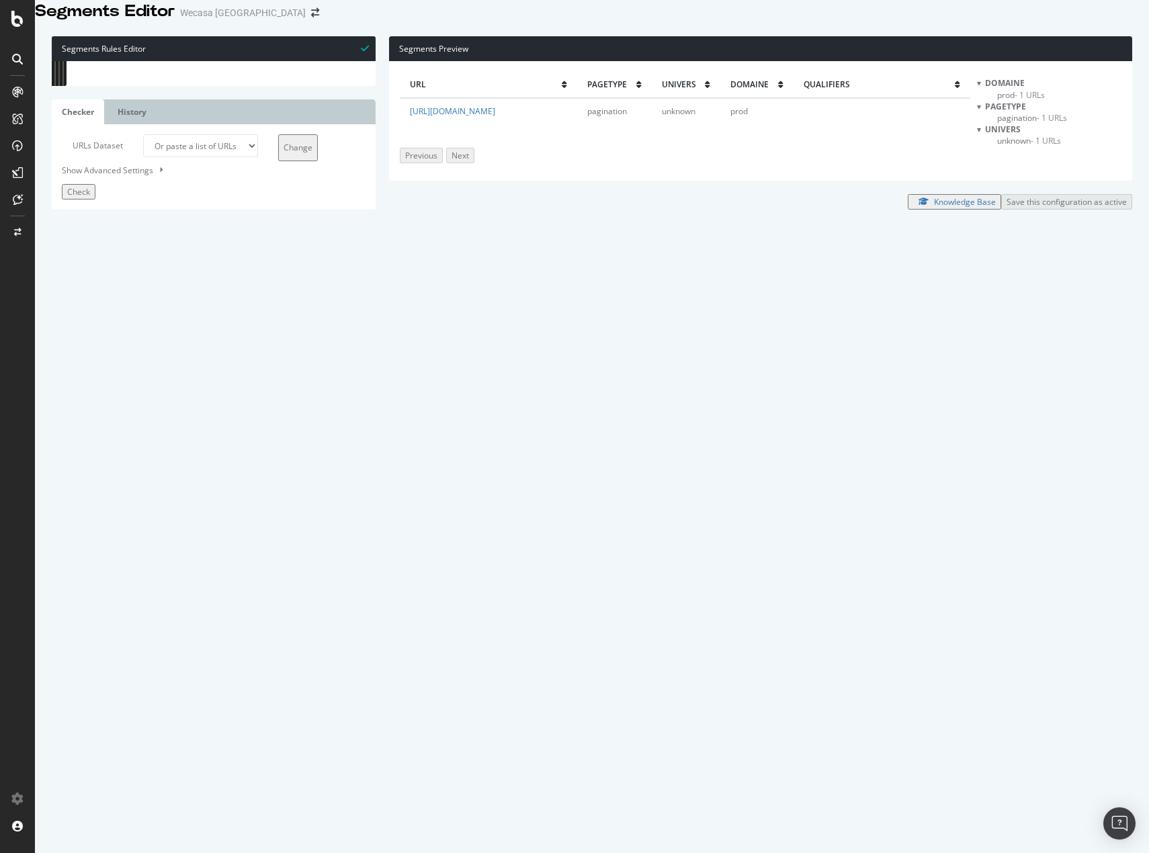
drag, startPoint x: 123, startPoint y: 571, endPoint x: 129, endPoint y: 581, distance: 11.8
click at [129, 581] on div "@ categorie-ville path rx : /cat/.+/city/ @ categorie path rx : /cat/ @ service…" at bounding box center [861, 369] width 1557 height 617
click at [167, 529] on div "@ categorie-ville path rx : /cat/.+/city/ @ categorie path rx : /cat/ @ service…" at bounding box center [861, 369] width 1557 height 617
drag, startPoint x: 171, startPoint y: 533, endPoint x: 122, endPoint y: 531, distance: 49.8
click at [122, 531] on div "@ categorie-ville path rx : /cat/.+/city/ @ categorie path rx : /cat/ @ service…" at bounding box center [861, 369] width 1557 height 617
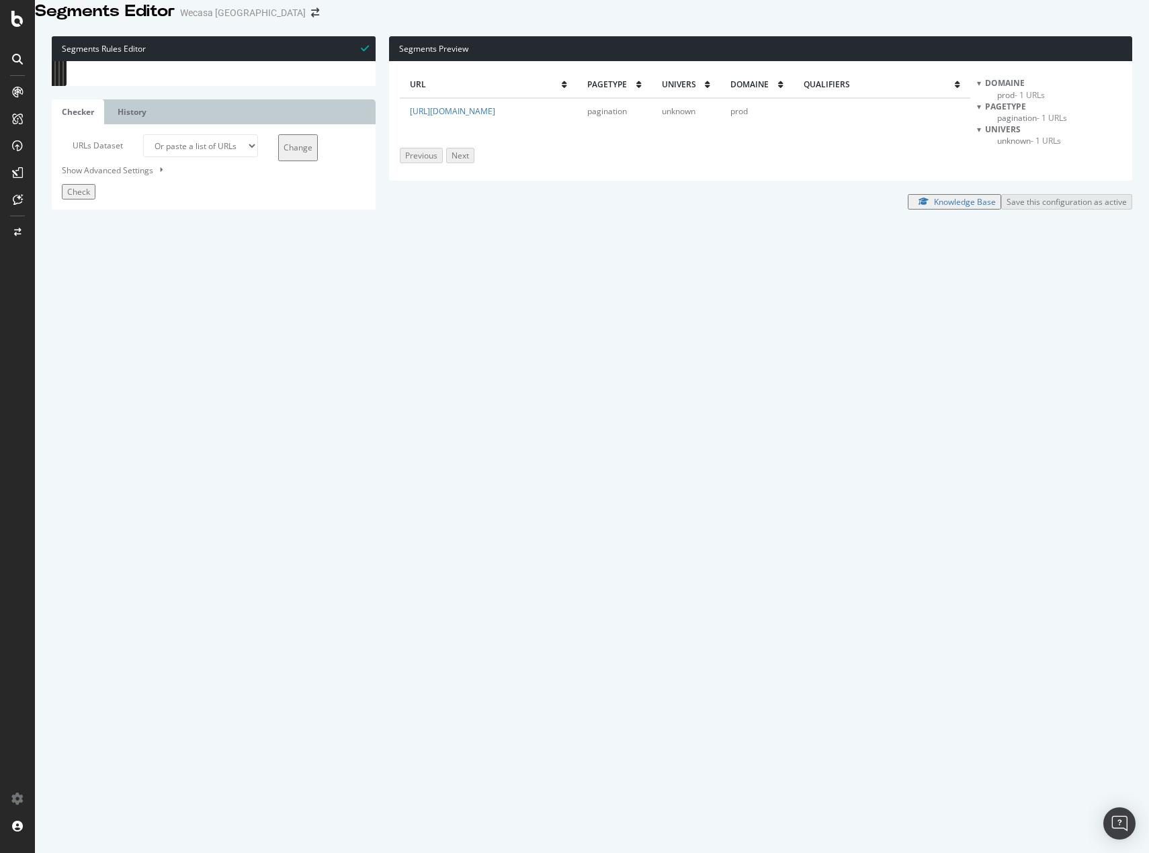
type textarea "path rx:/articles/"
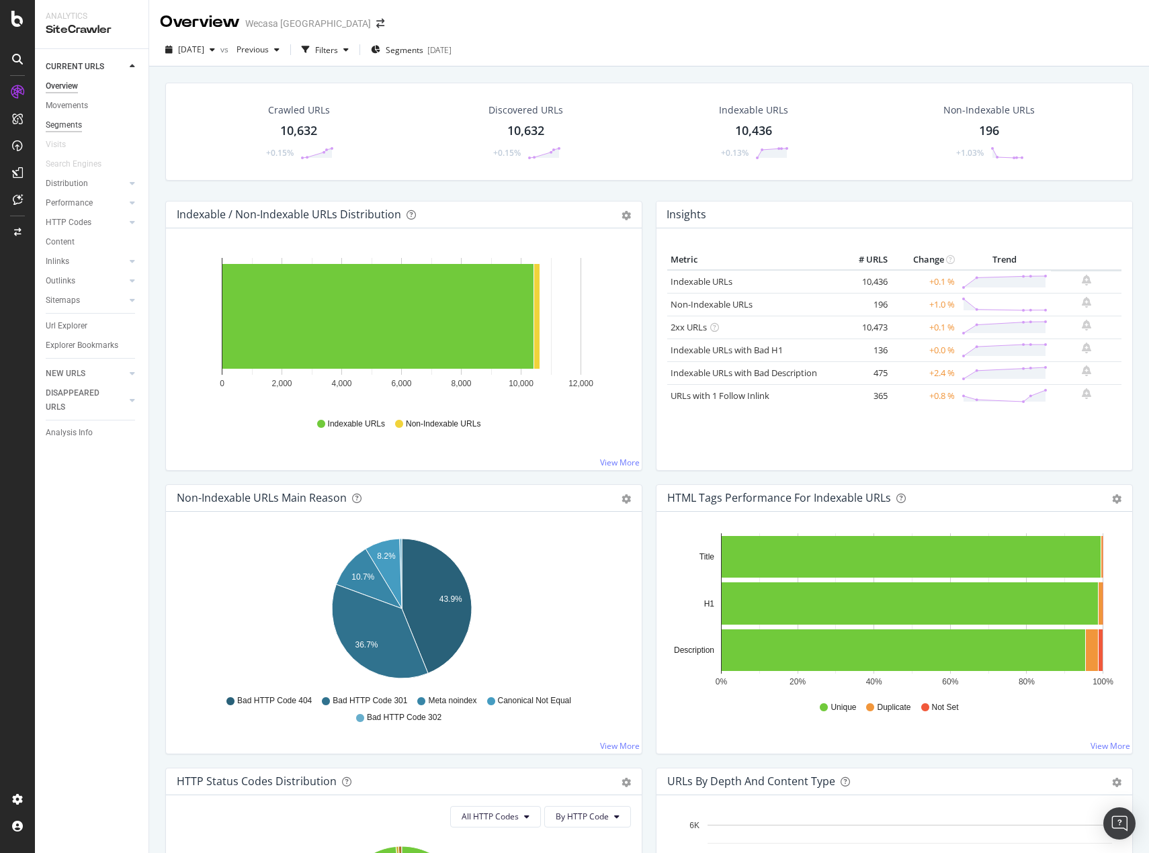
click at [81, 126] on div "Segments" at bounding box center [64, 125] width 36 height 14
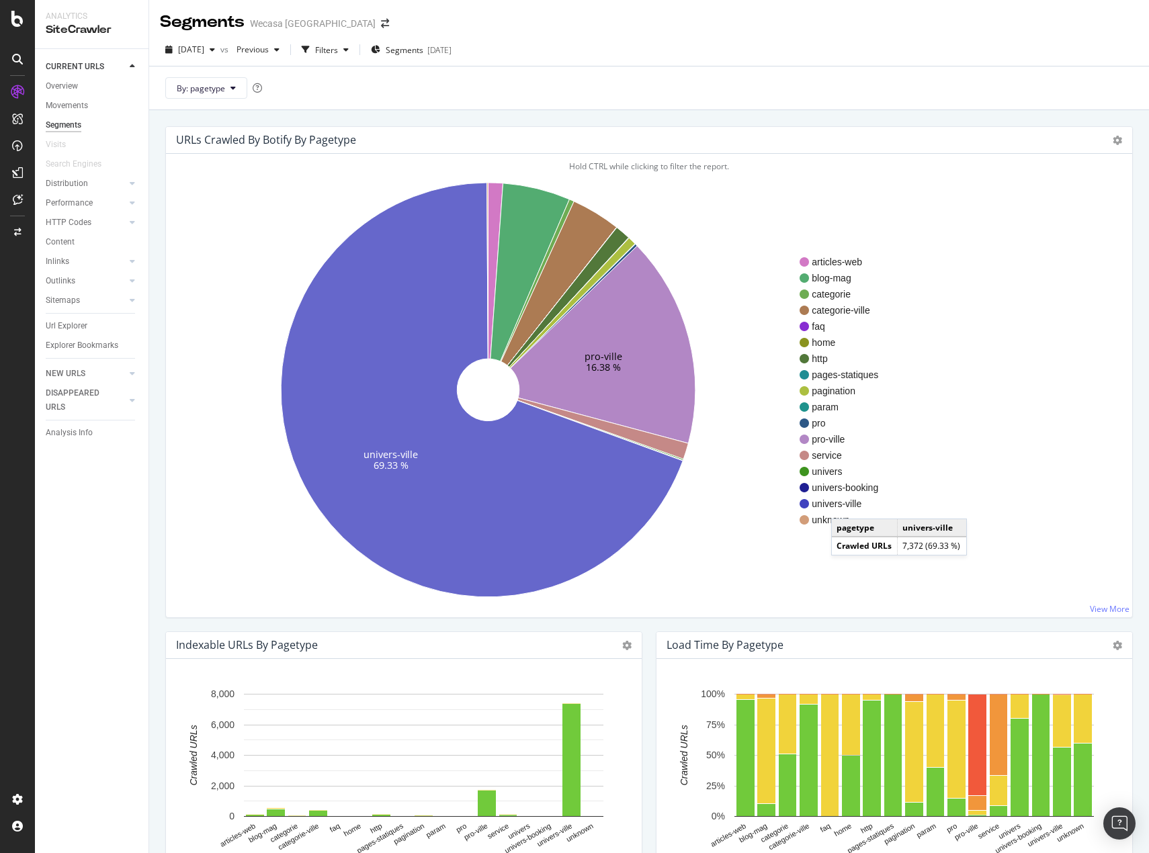
click at [844, 505] on span "univers-ville" at bounding box center [845, 503] width 67 height 13
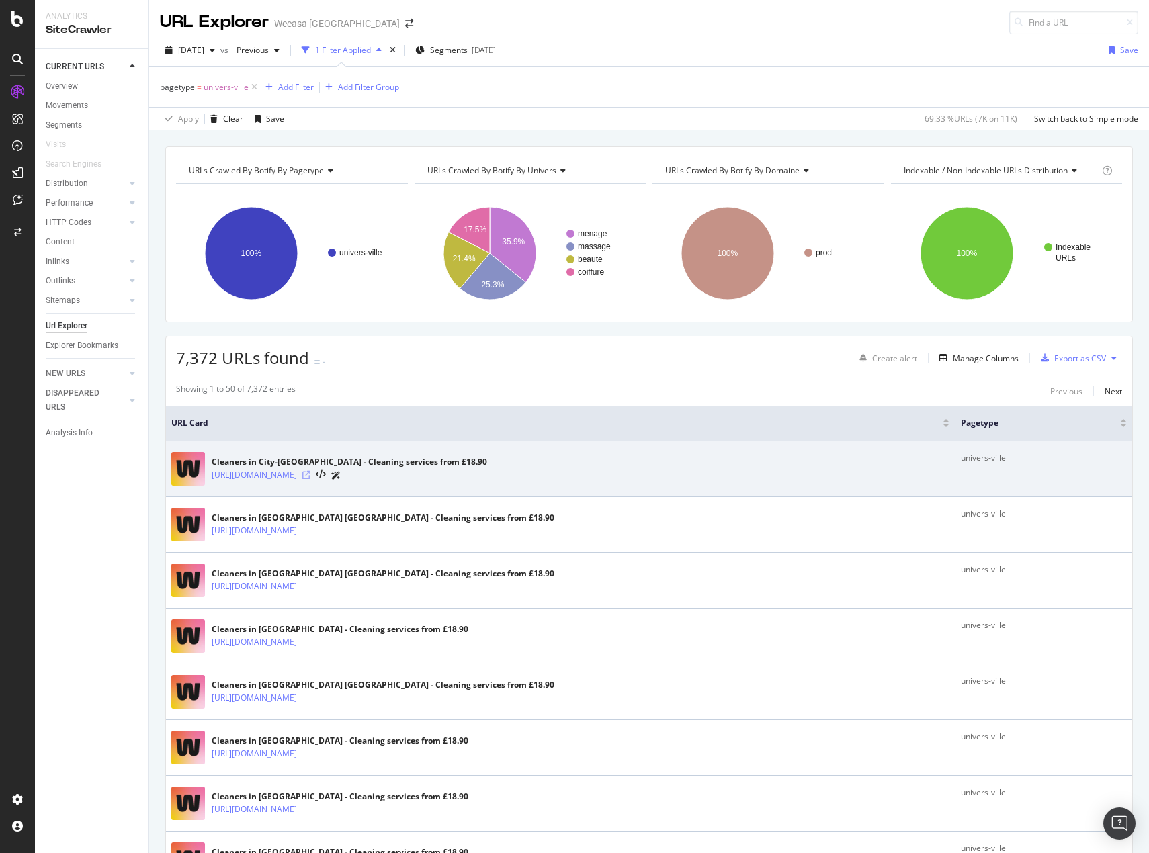
click at [310, 475] on icon at bounding box center [306, 475] width 8 height 8
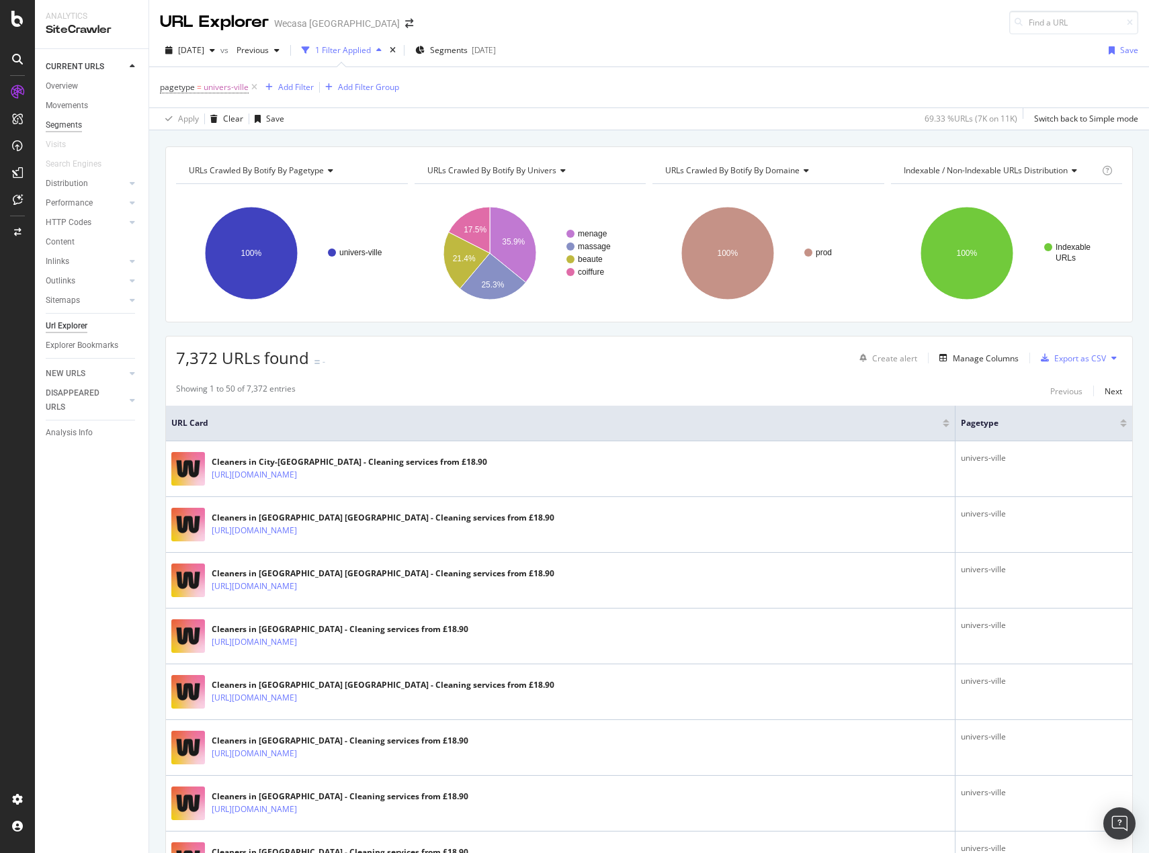
click at [58, 124] on div "Segments" at bounding box center [64, 125] width 36 height 14
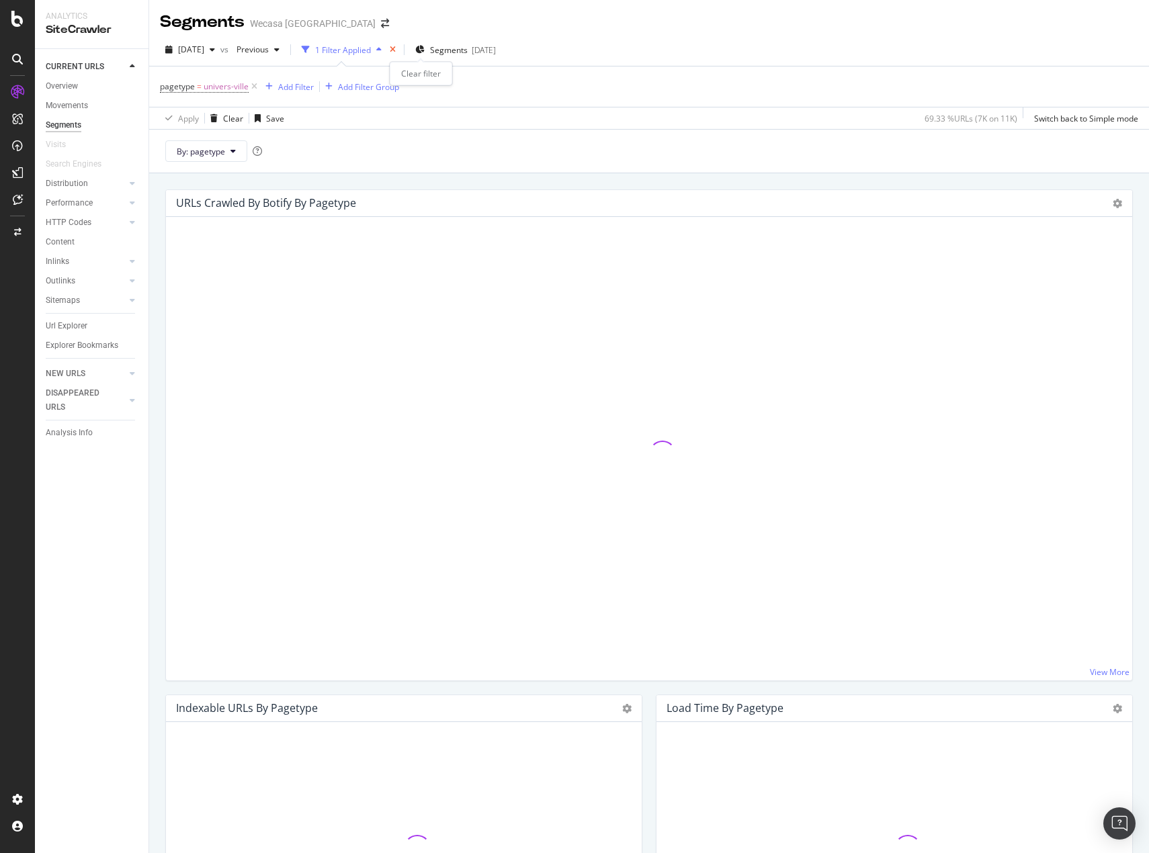
click at [396, 50] on icon "times" at bounding box center [393, 50] width 6 height 8
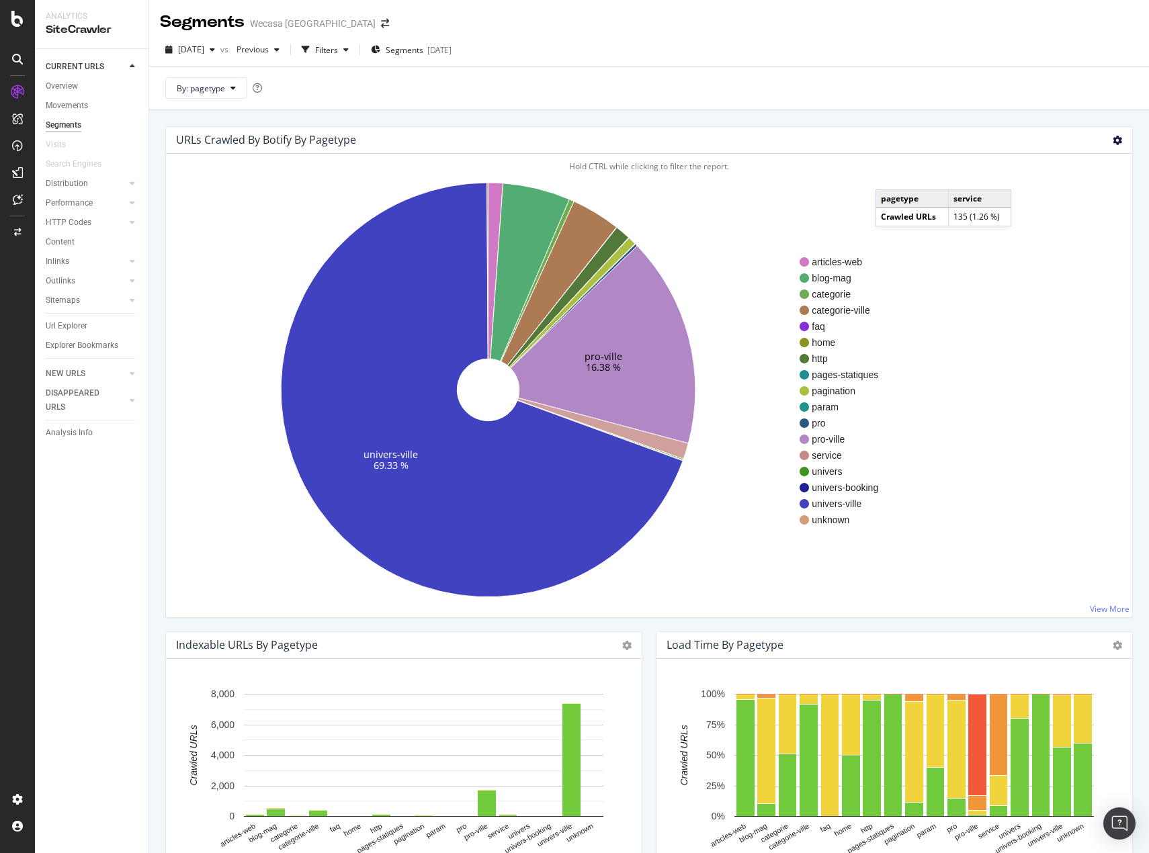
click at [1113, 139] on icon at bounding box center [1117, 140] width 9 height 9
click at [1062, 190] on span "Treemap" at bounding box center [1078, 188] width 107 height 18
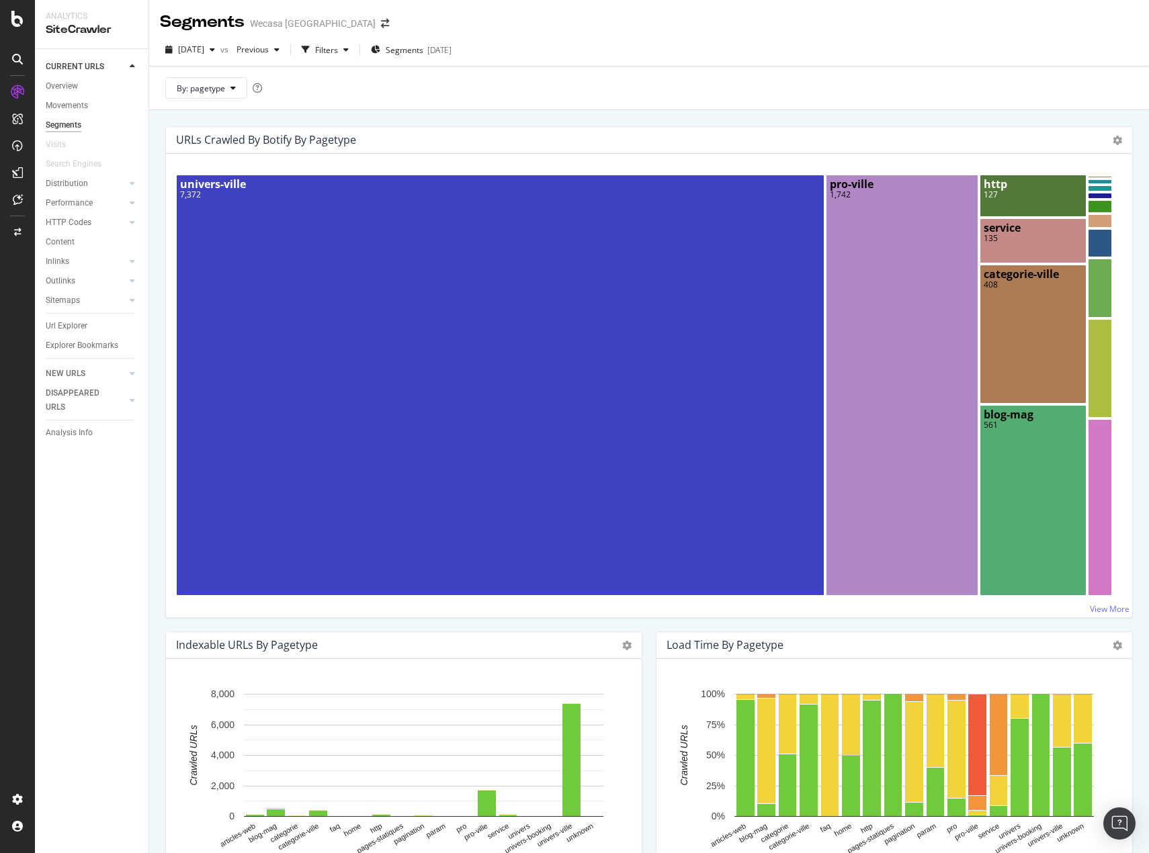
click at [1102, 140] on div "URLs Crawled By Botify By pagetype Sunburst Treemap Table Expand Export as CSV" at bounding box center [649, 140] width 966 height 27
click at [1113, 141] on icon at bounding box center [1117, 140] width 9 height 9
click at [1069, 214] on span "Table" at bounding box center [1078, 213] width 107 height 18
